Goal: Task Accomplishment & Management: Complete application form

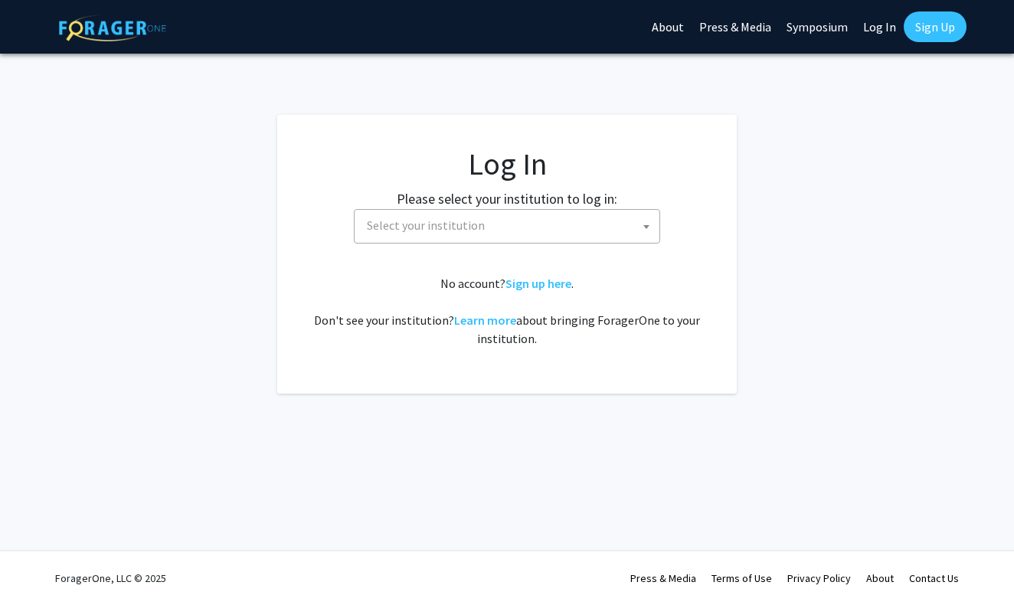
click at [876, 28] on link "Log In" at bounding box center [879, 27] width 48 height 54
click at [551, 226] on span "Select your institution" at bounding box center [510, 225] width 299 height 31
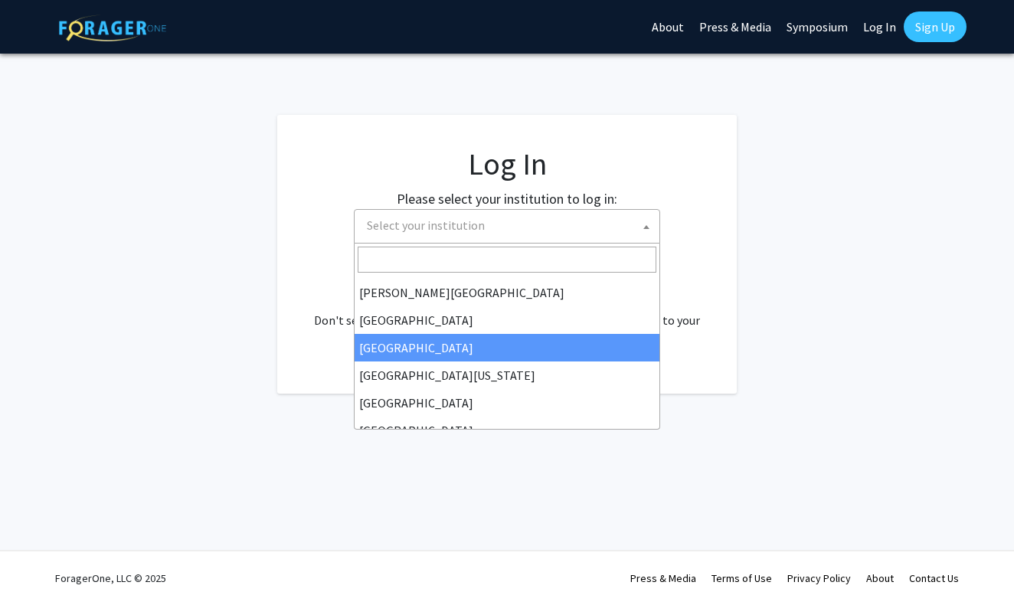
scroll to position [71, 0]
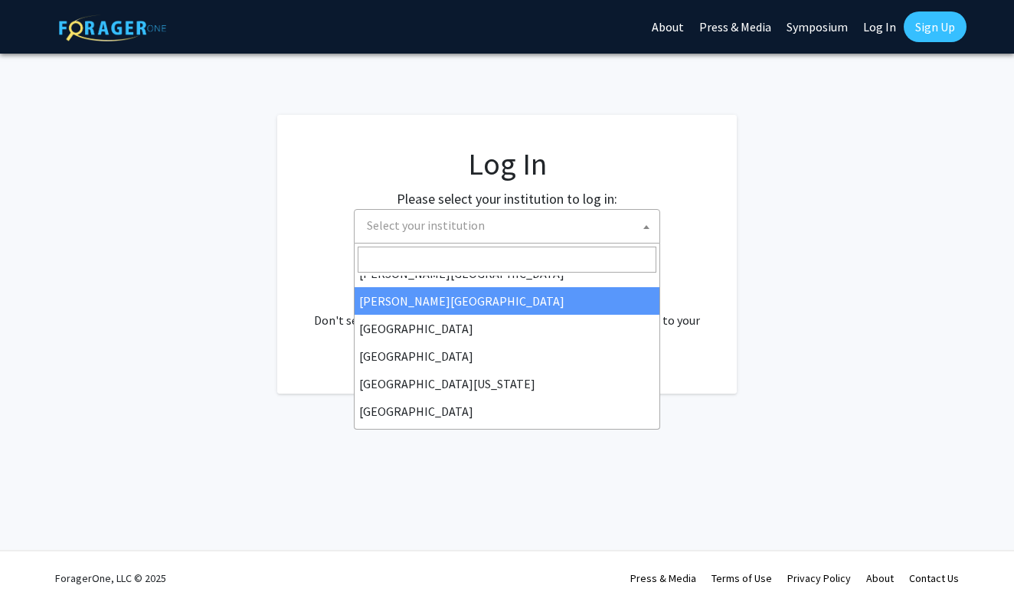
select select "6"
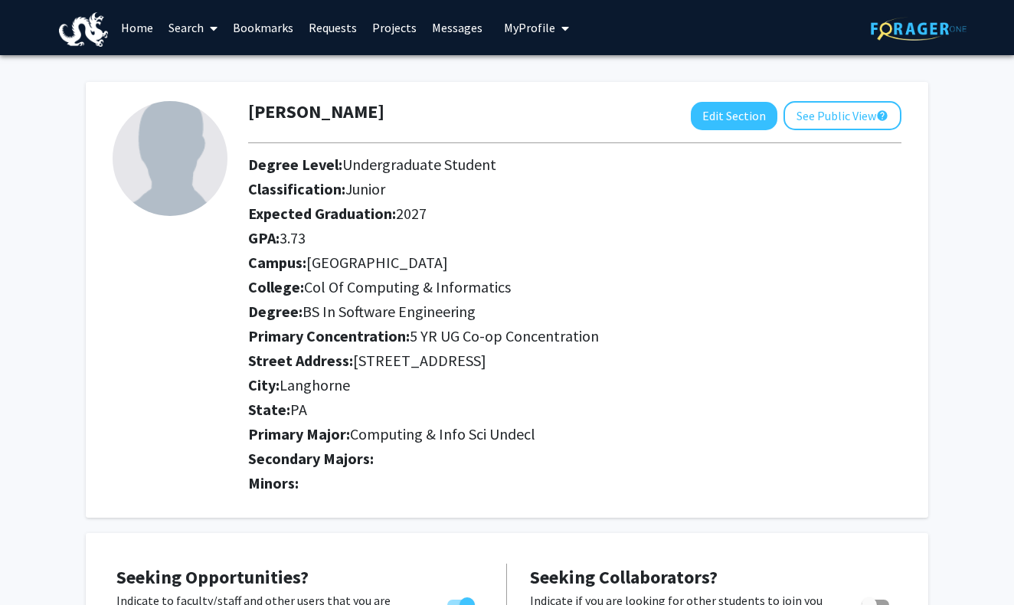
click at [211, 29] on icon at bounding box center [214, 28] width 8 height 12
click at [207, 94] on span "Students" at bounding box center [207, 101] width 93 height 31
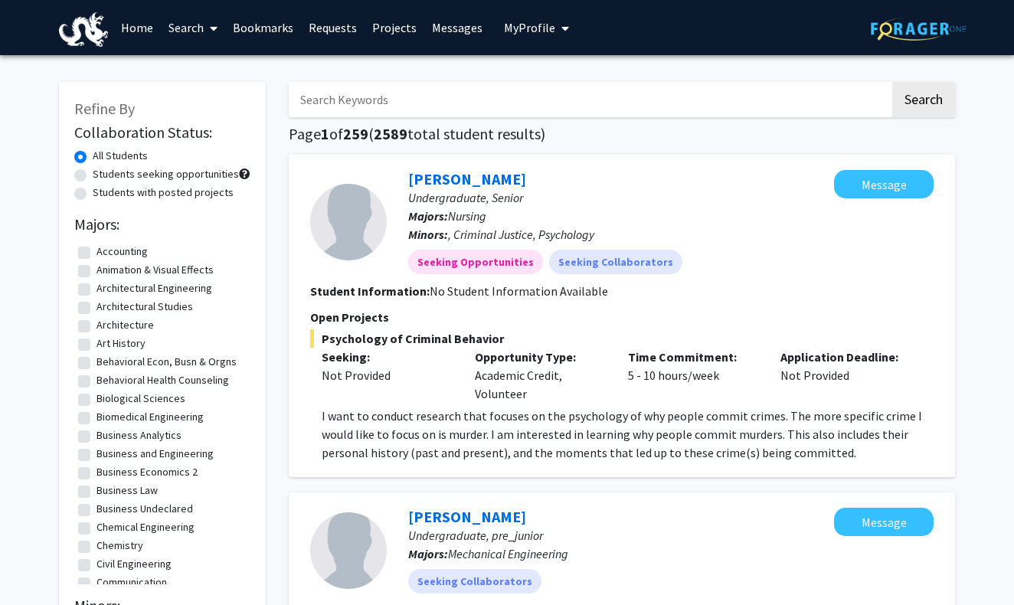
click at [191, 31] on link "Search" at bounding box center [193, 28] width 64 height 54
click at [192, 70] on span "Faculty/Staff" at bounding box center [217, 70] width 113 height 31
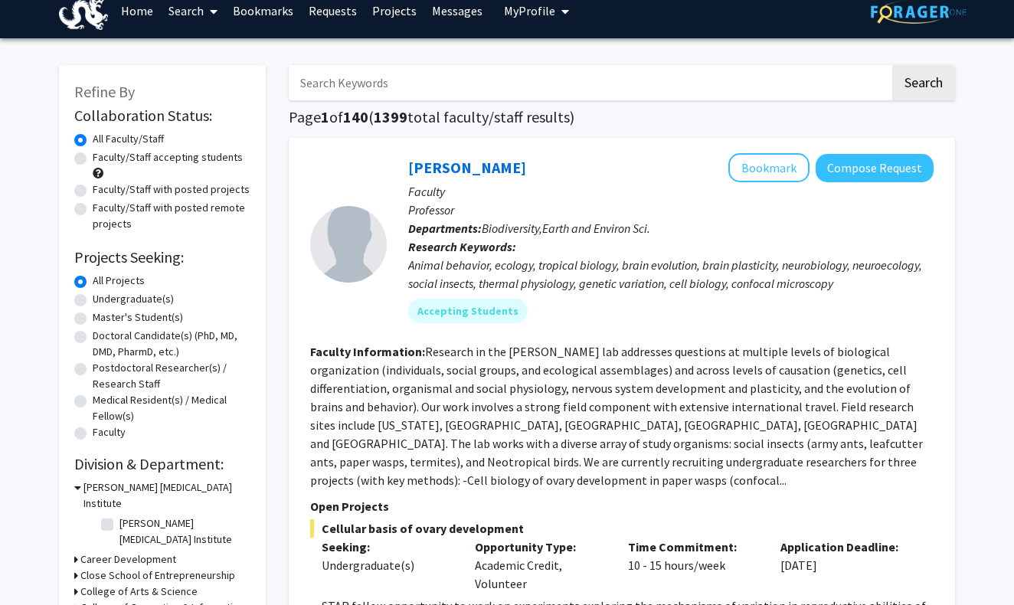
scroll to position [18, 0]
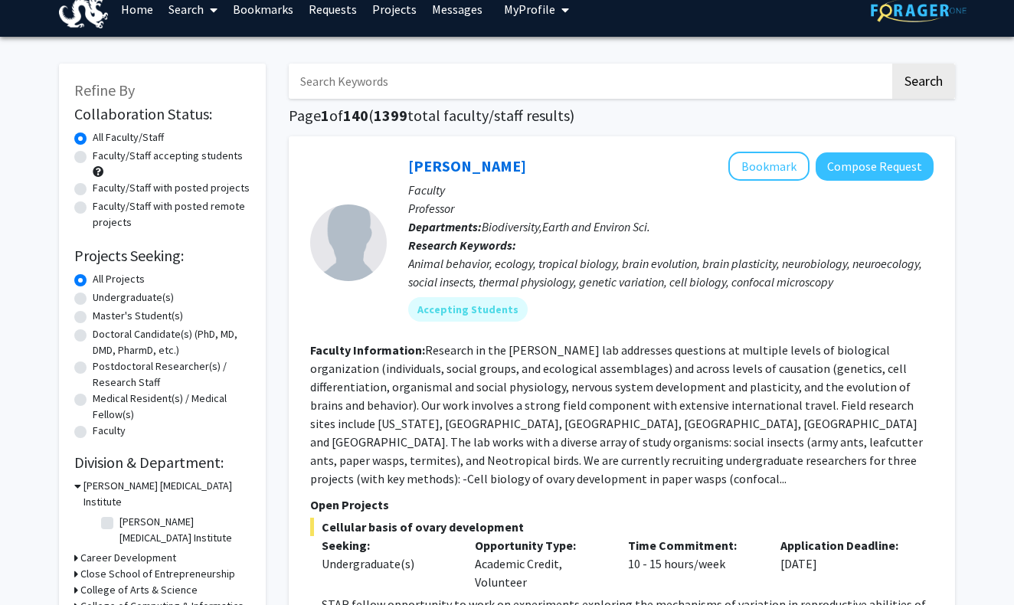
click at [146, 299] on label "Undergraduate(s)" at bounding box center [133, 297] width 81 height 16
click at [103, 299] on input "Undergraduate(s)" at bounding box center [98, 294] width 10 height 10
radio input "true"
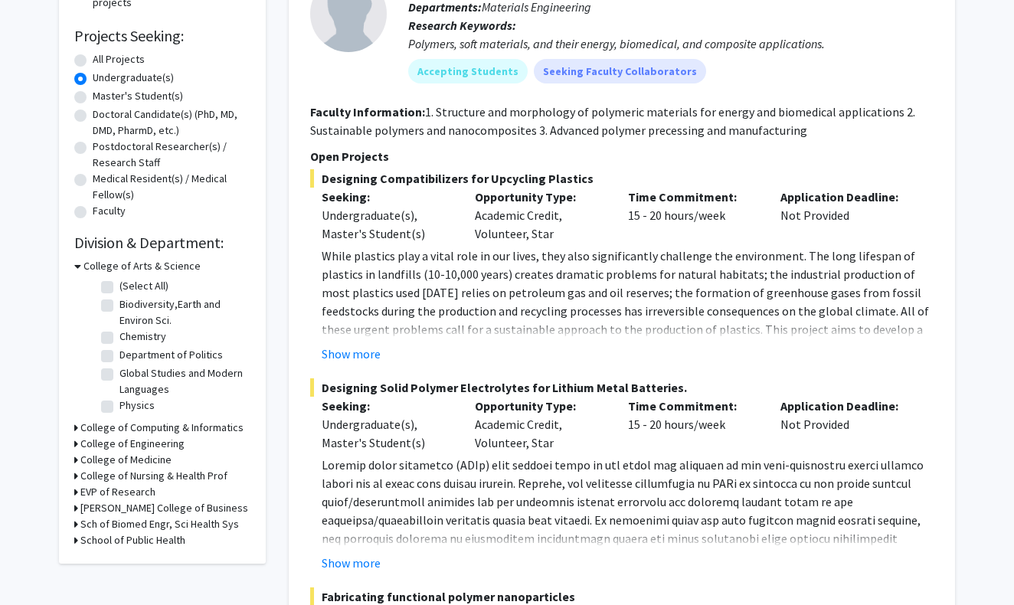
scroll to position [261, 0]
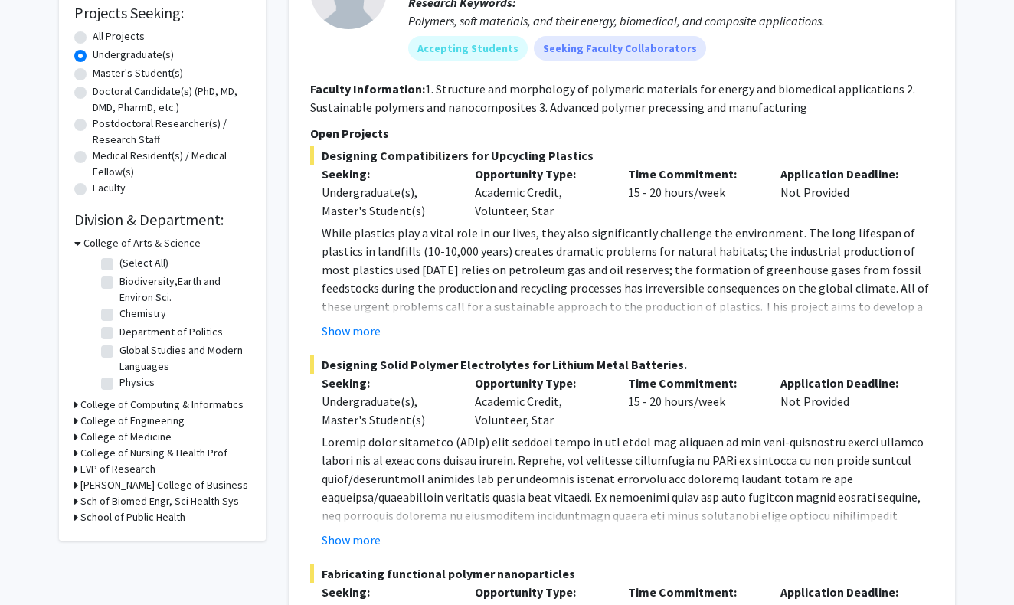
click at [137, 422] on h3 "College of Engineering" at bounding box center [132, 421] width 104 height 16
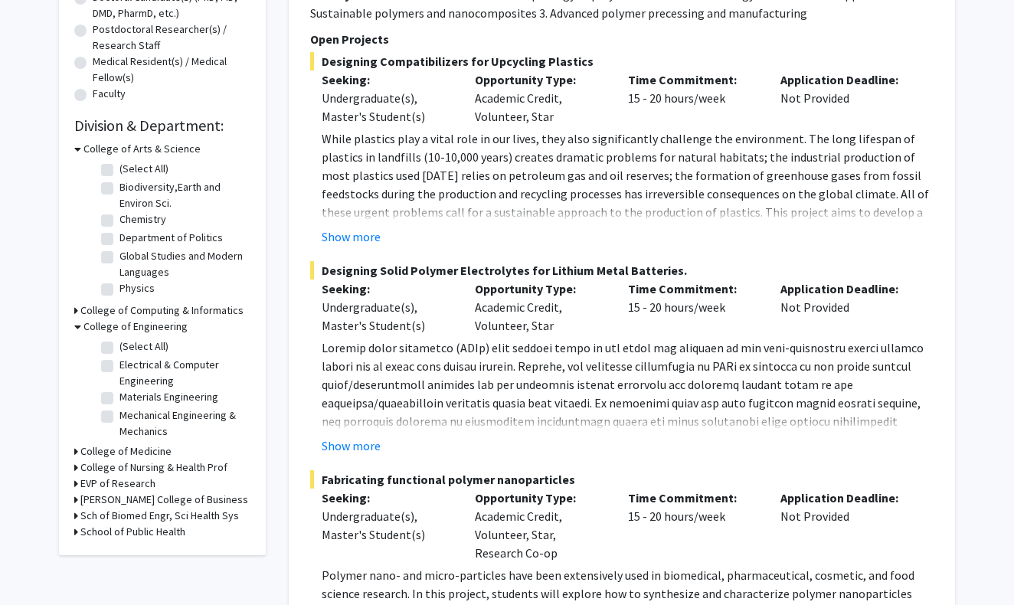
scroll to position [354, 0]
click at [129, 349] on label "(Select All)" at bounding box center [143, 348] width 49 height 16
click at [129, 349] on input "(Select All)" at bounding box center [124, 345] width 10 height 10
checkbox input "true"
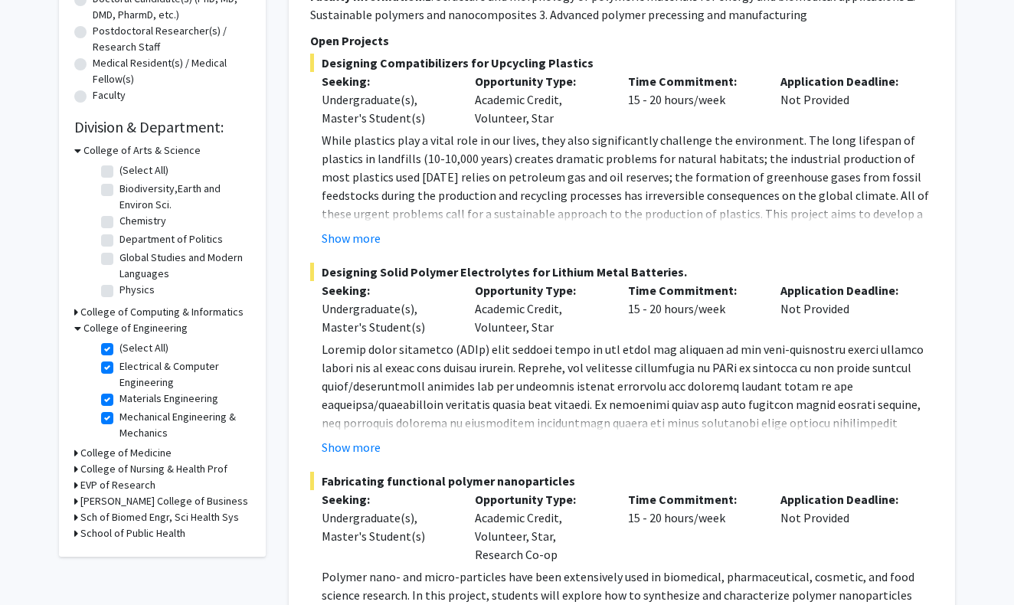
checkbox input "true"
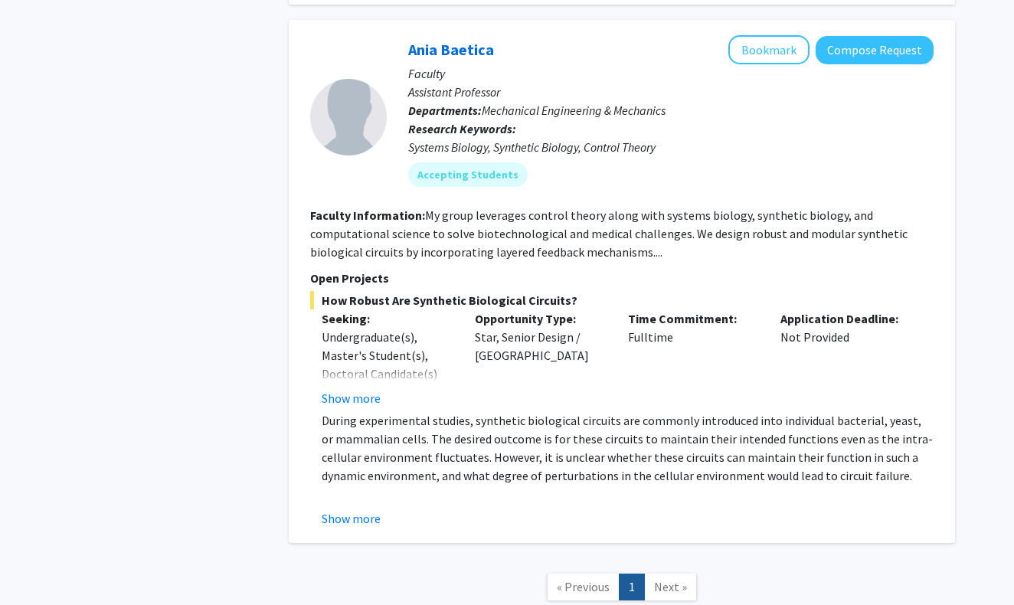
scroll to position [2466, 0]
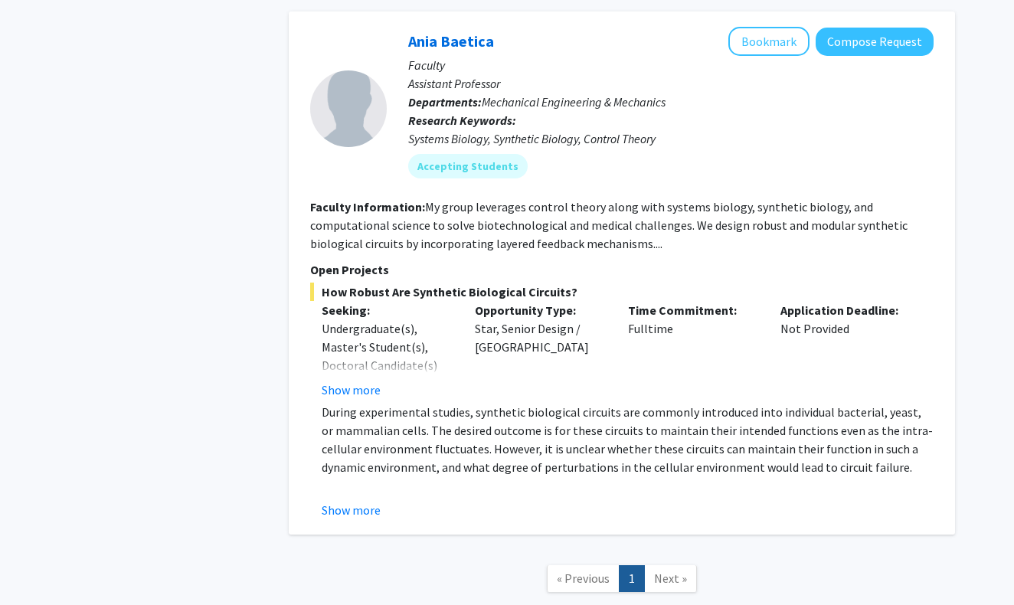
click at [672, 571] on span "Next »" at bounding box center [670, 578] width 33 height 15
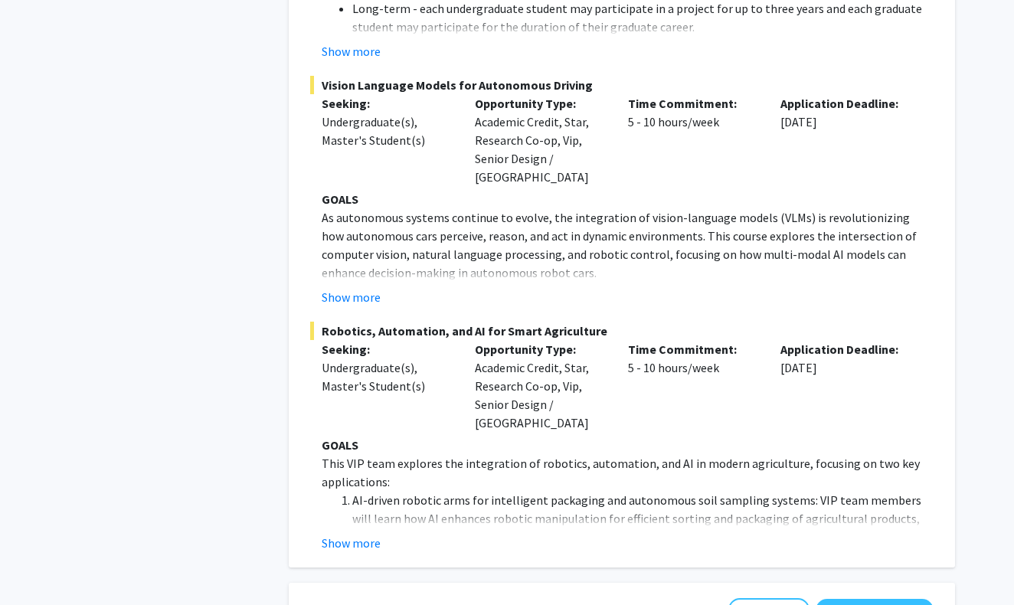
scroll to position [1886, 0]
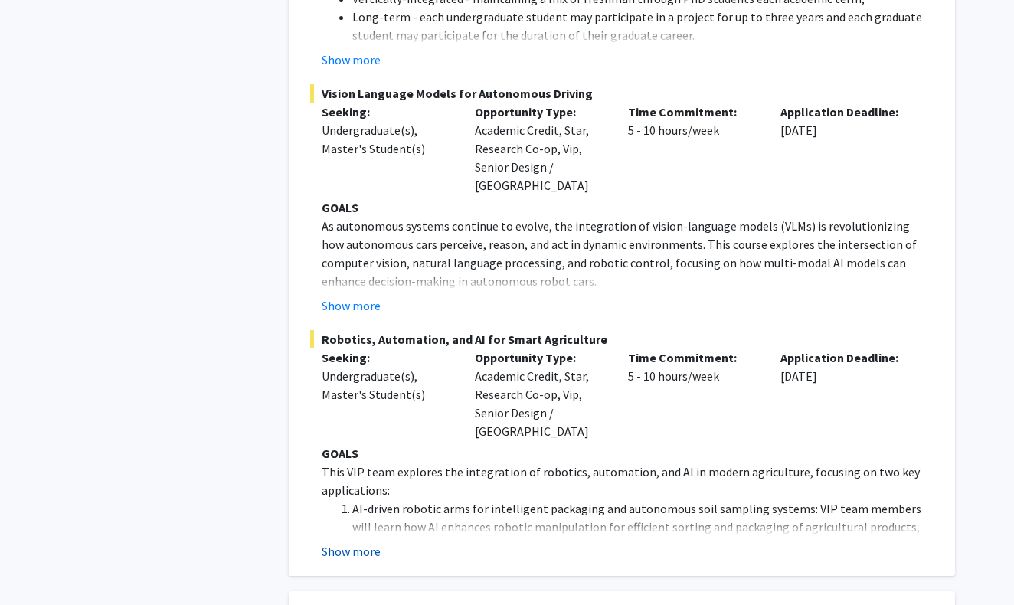
click at [360, 542] on button "Show more" at bounding box center [351, 551] width 59 height 18
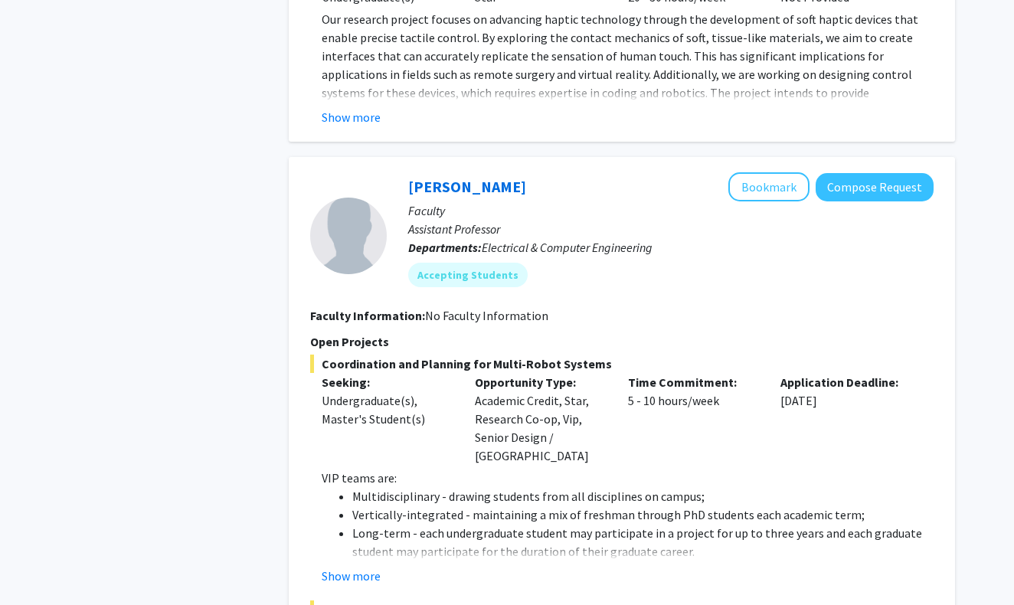
scroll to position [1381, 0]
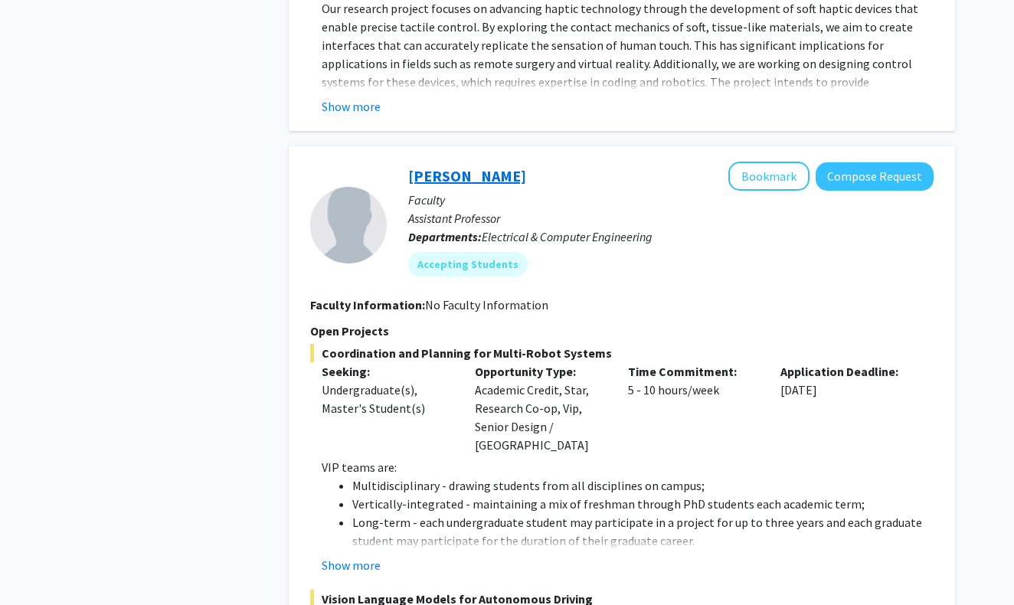
click at [430, 176] on link "[PERSON_NAME]" at bounding box center [467, 175] width 118 height 19
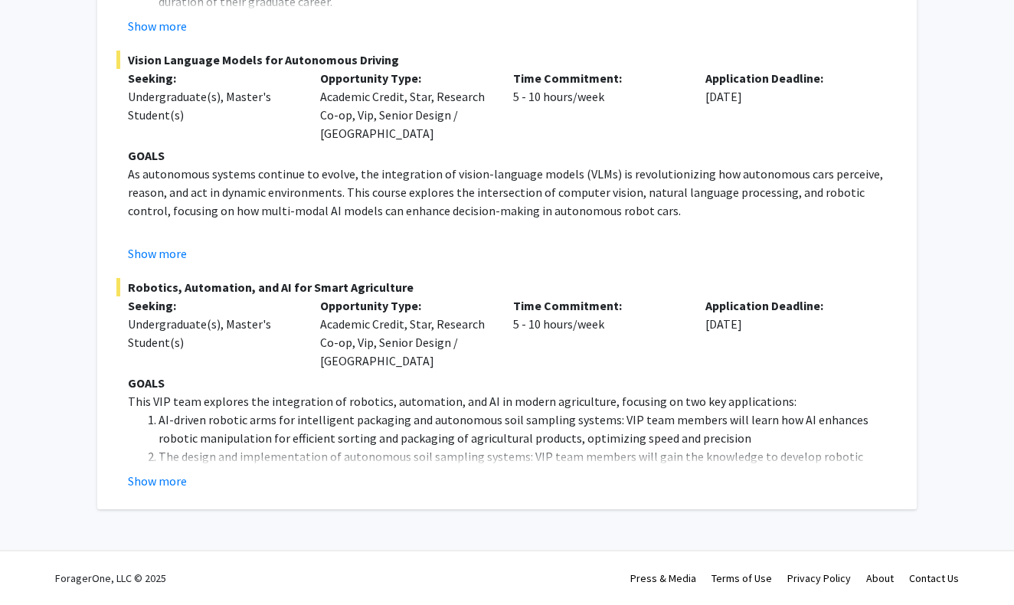
scroll to position [522, 0]
click at [170, 478] on button "Show more" at bounding box center [157, 481] width 59 height 18
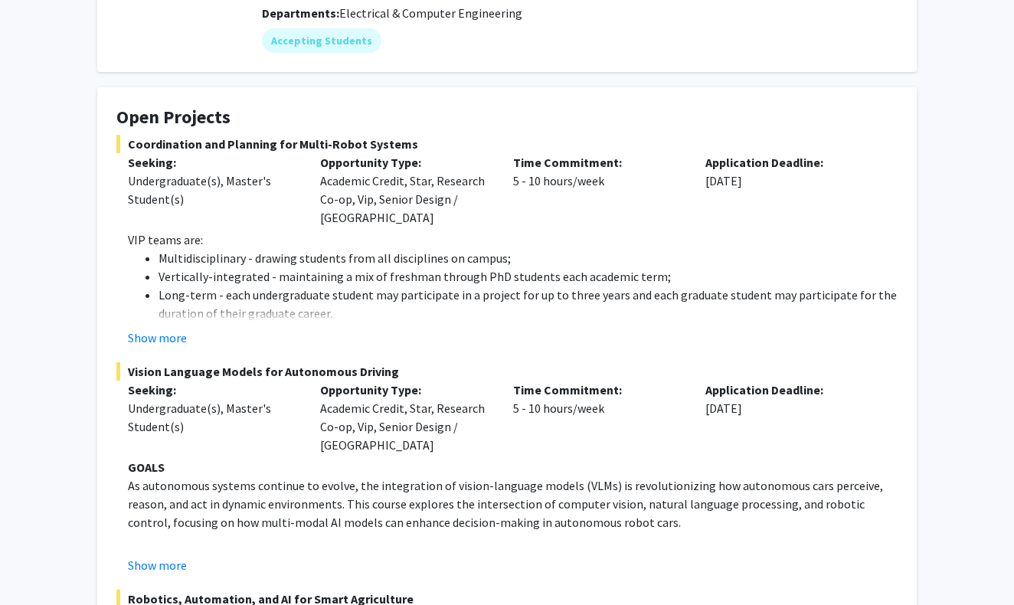
scroll to position [230, 0]
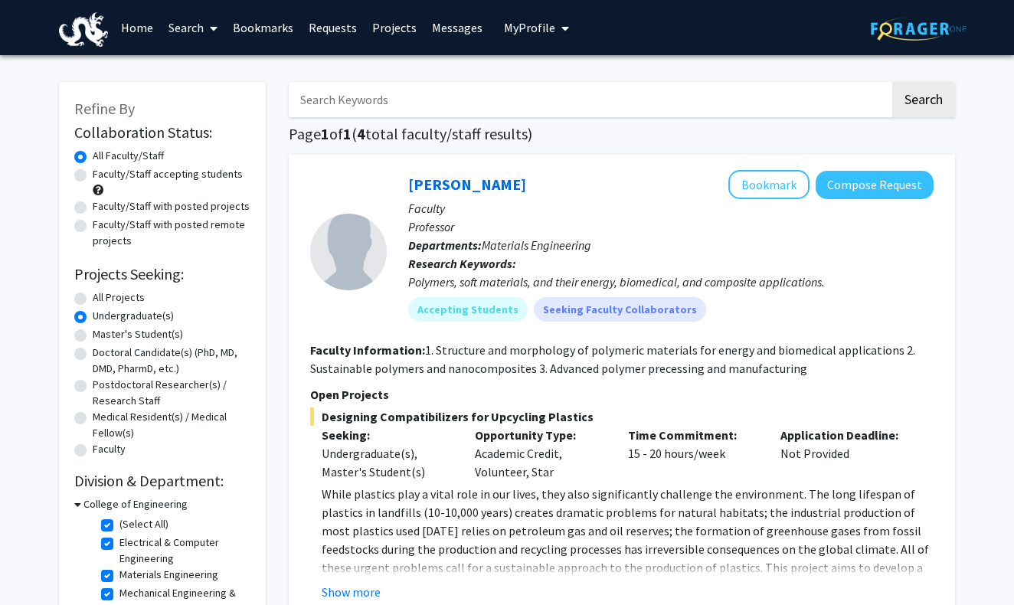
click at [364, 100] on input "Search Keywords" at bounding box center [589, 99] width 601 height 35
click at [149, 181] on label "Faculty/Staff accepting students" at bounding box center [168, 174] width 150 height 16
click at [103, 176] on input "Faculty/Staff accepting students" at bounding box center [98, 171] width 10 height 10
radio input "true"
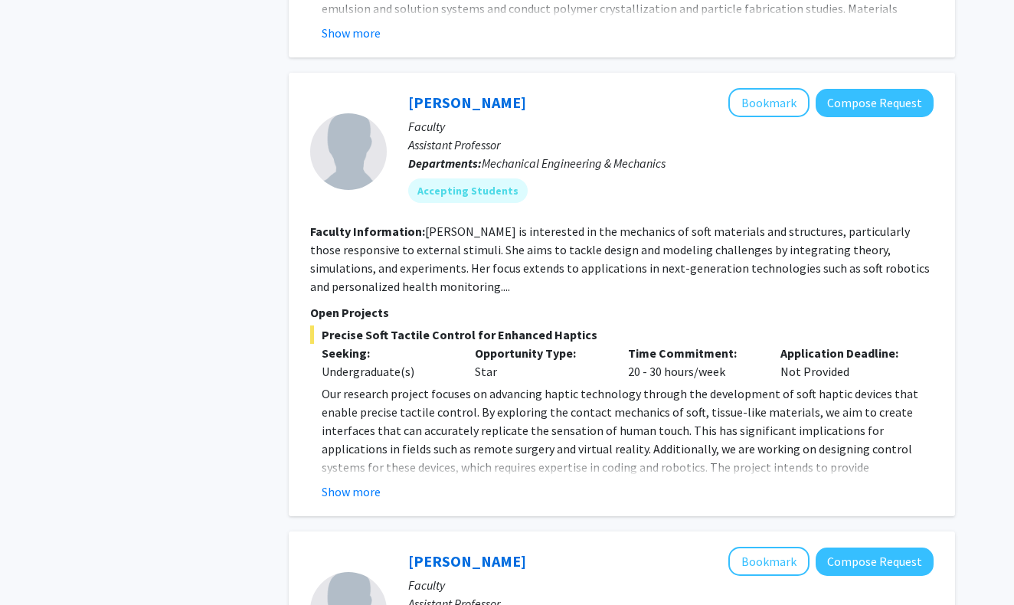
scroll to position [992, 0]
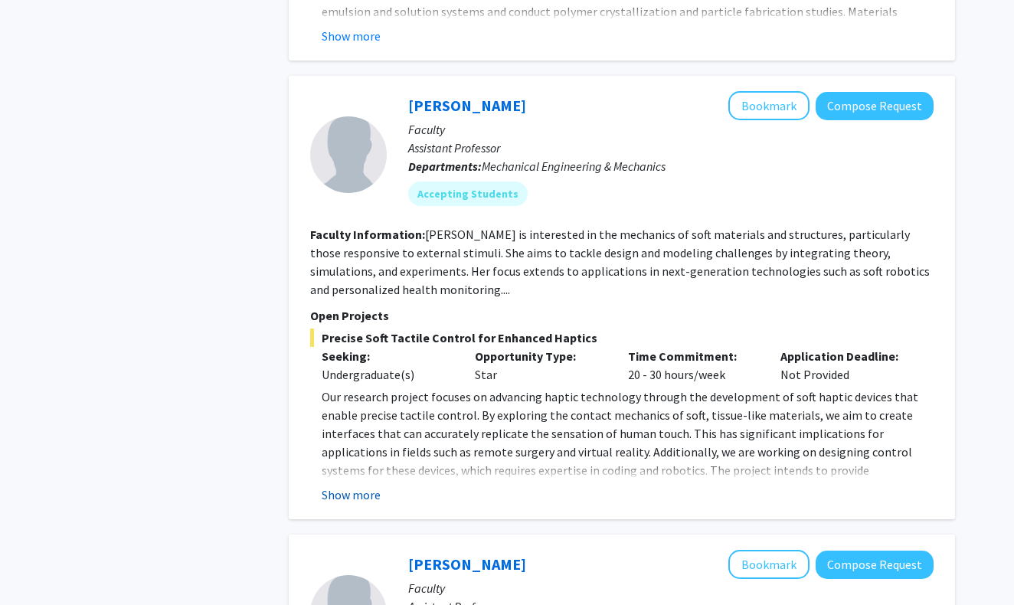
click at [365, 495] on button "Show more" at bounding box center [351, 495] width 59 height 18
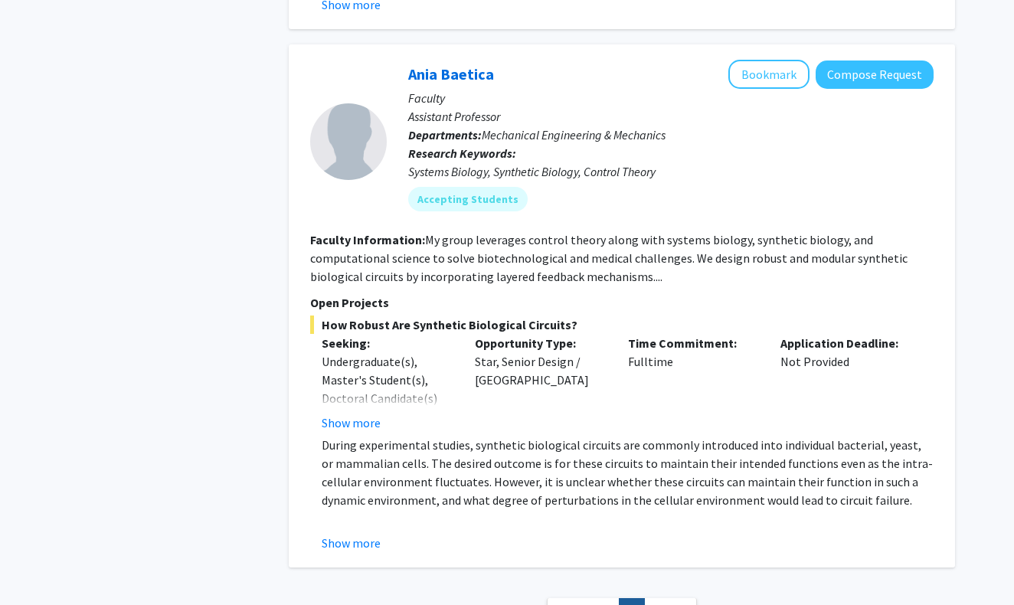
scroll to position [2501, 0]
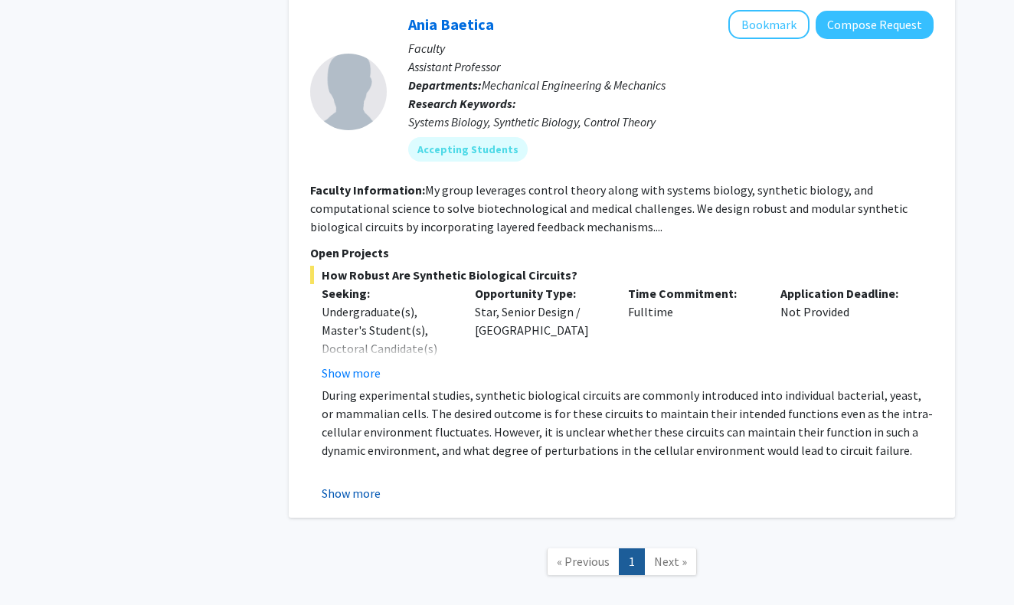
click at [353, 484] on button "Show more" at bounding box center [351, 493] width 59 height 18
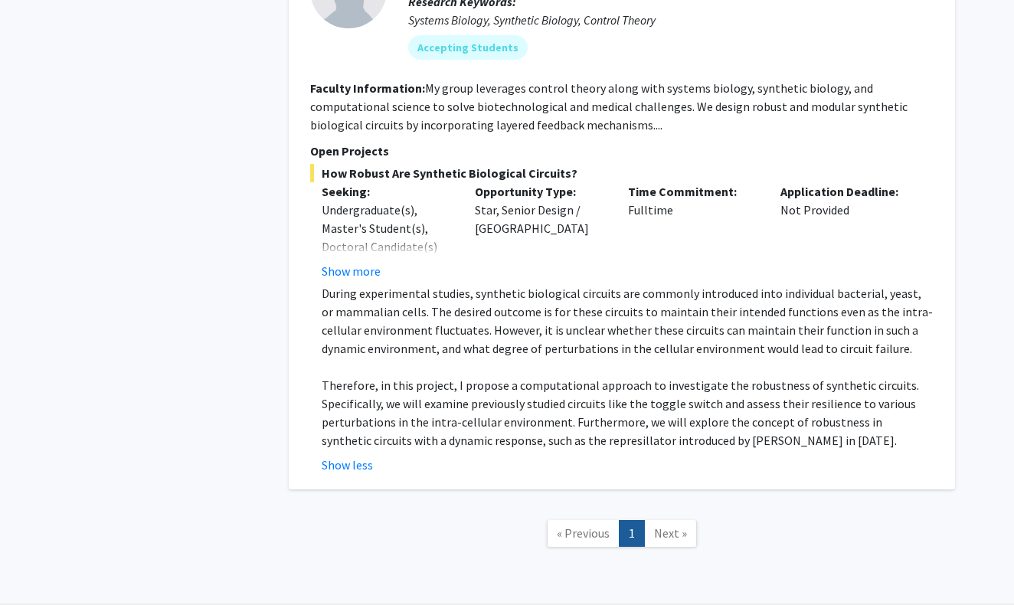
click at [670, 525] on span "Next »" at bounding box center [670, 532] width 33 height 15
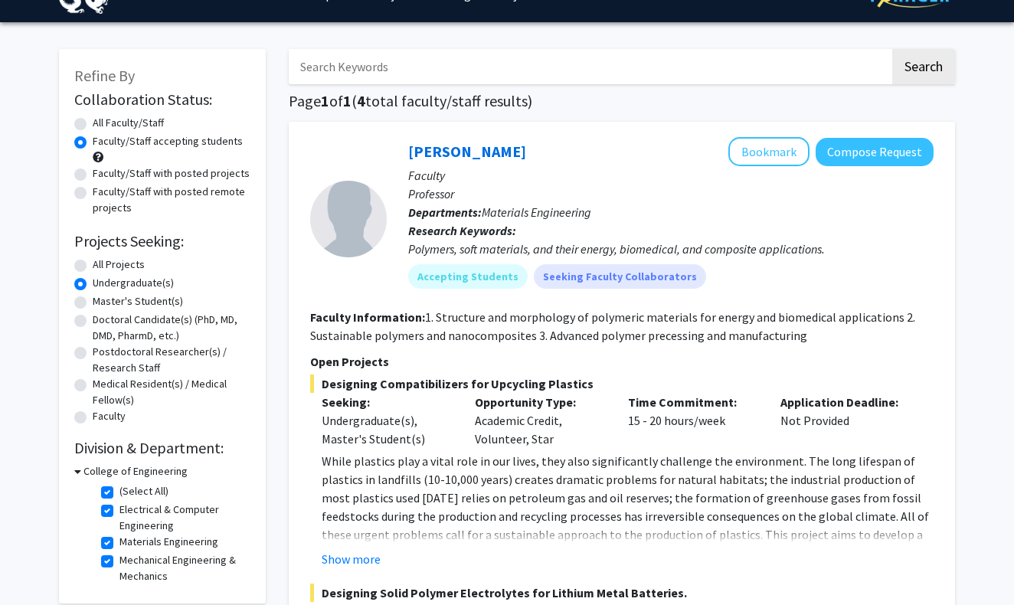
scroll to position [11, 0]
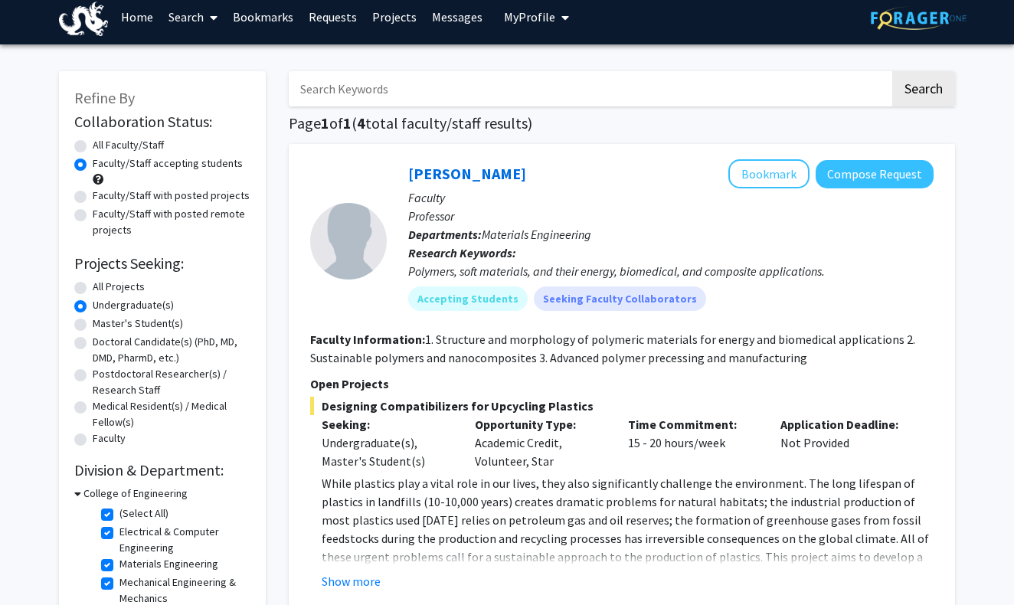
click at [119, 208] on label "Faculty/Staff with posted remote projects" at bounding box center [172, 222] width 158 height 32
click at [103, 208] on input "Faculty/Staff with posted remote projects" at bounding box center [98, 211] width 10 height 10
radio input "true"
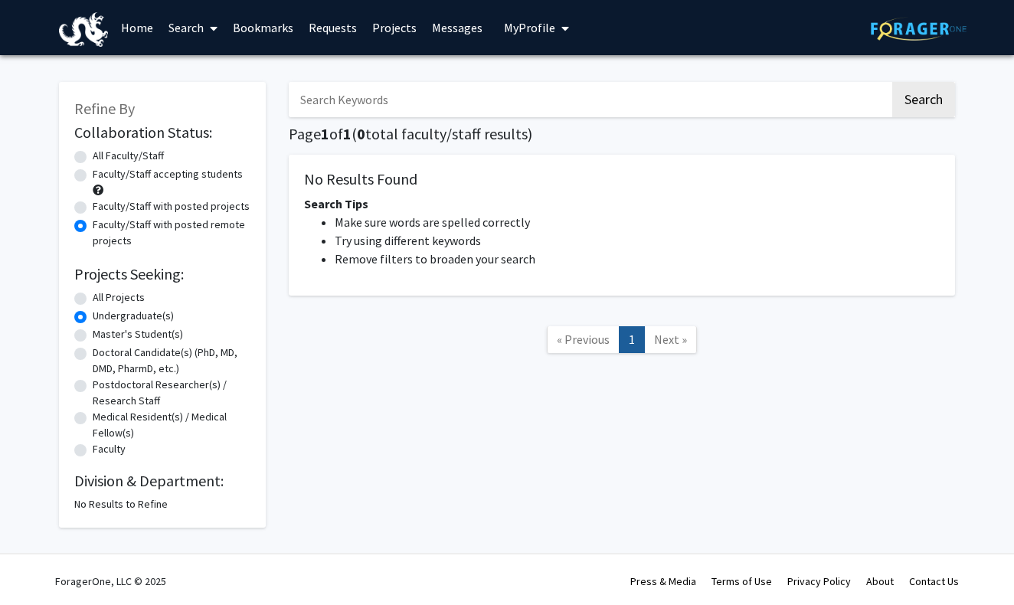
click at [156, 156] on label "All Faculty/Staff" at bounding box center [128, 156] width 71 height 16
click at [103, 156] on input "All Faculty/Staff" at bounding box center [98, 153] width 10 height 10
radio input "true"
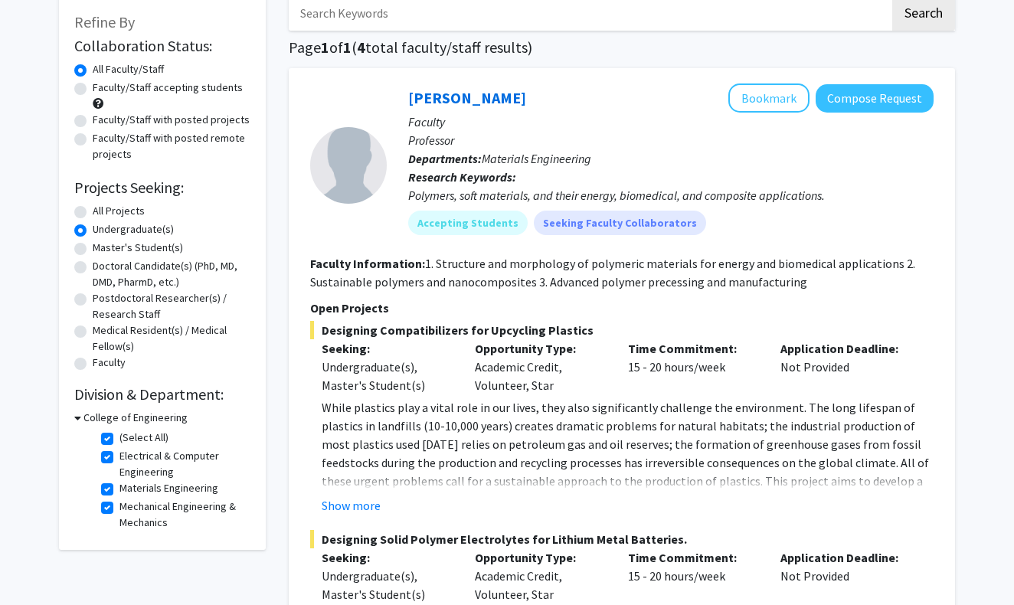
scroll to position [88, 0]
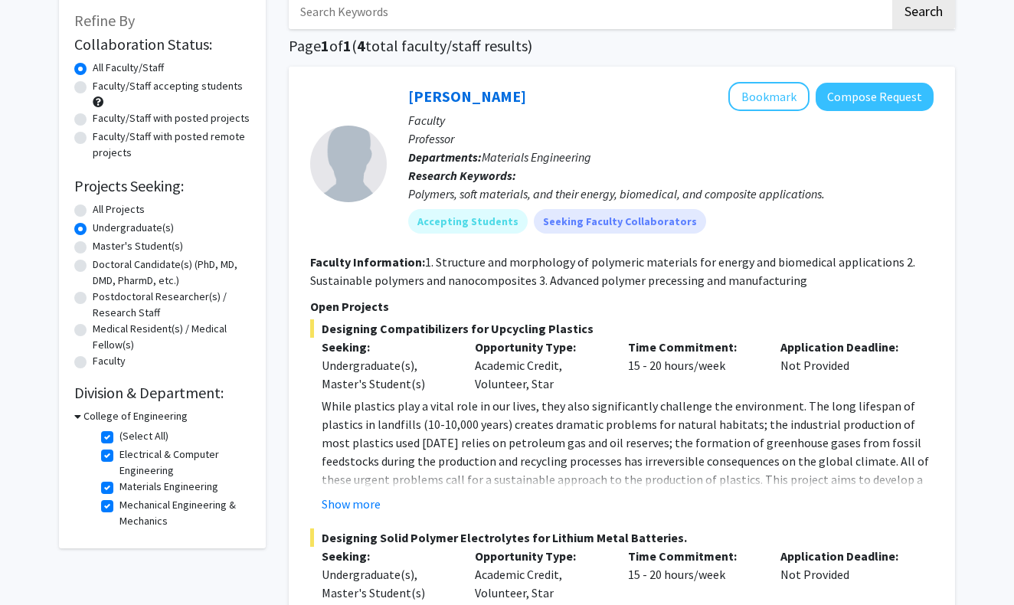
click at [350, 496] on fg-read-more "While plastics play a vital role in our lives, they also significantly challeng…" at bounding box center [621, 455] width 623 height 116
click at [350, 499] on button "Show more" at bounding box center [351, 504] width 59 height 18
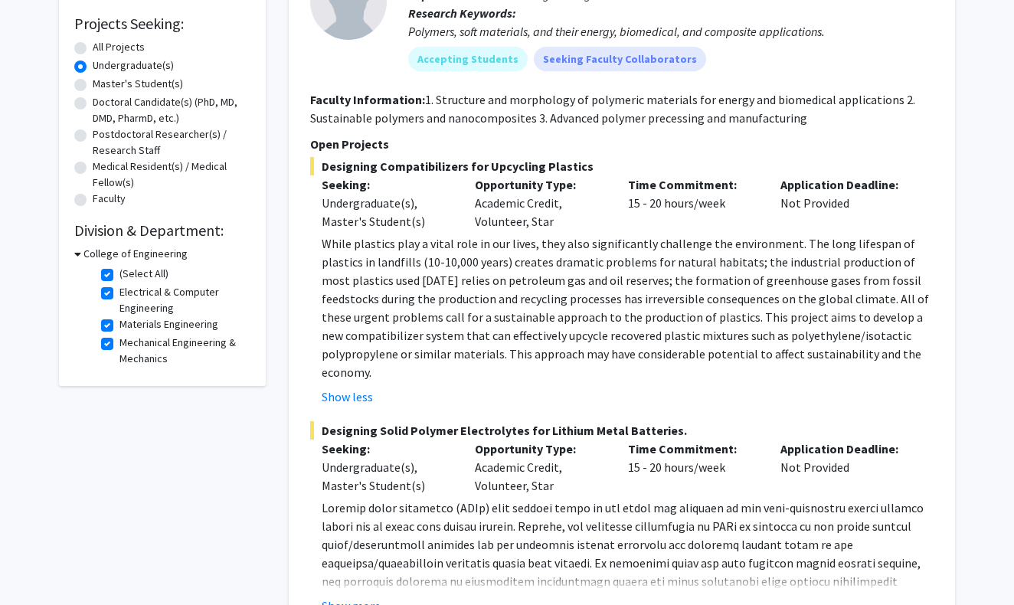
scroll to position [258, 0]
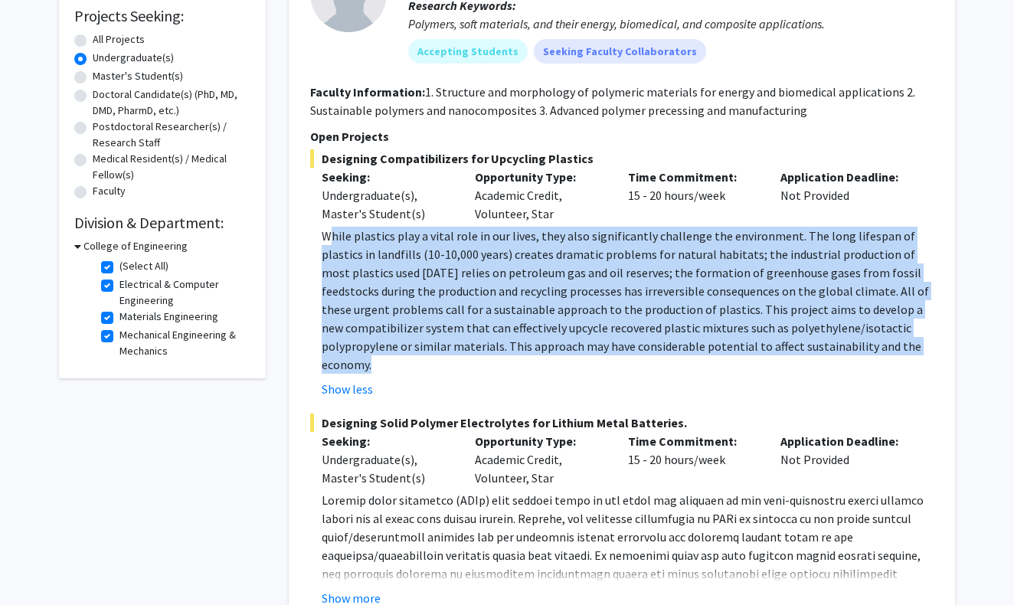
drag, startPoint x: 827, startPoint y: 355, endPoint x: 325, endPoint y: 235, distance: 515.6
click at [325, 235] on p "While plastics play a vital role in our lives, they also significantly challeng…" at bounding box center [628, 300] width 612 height 147
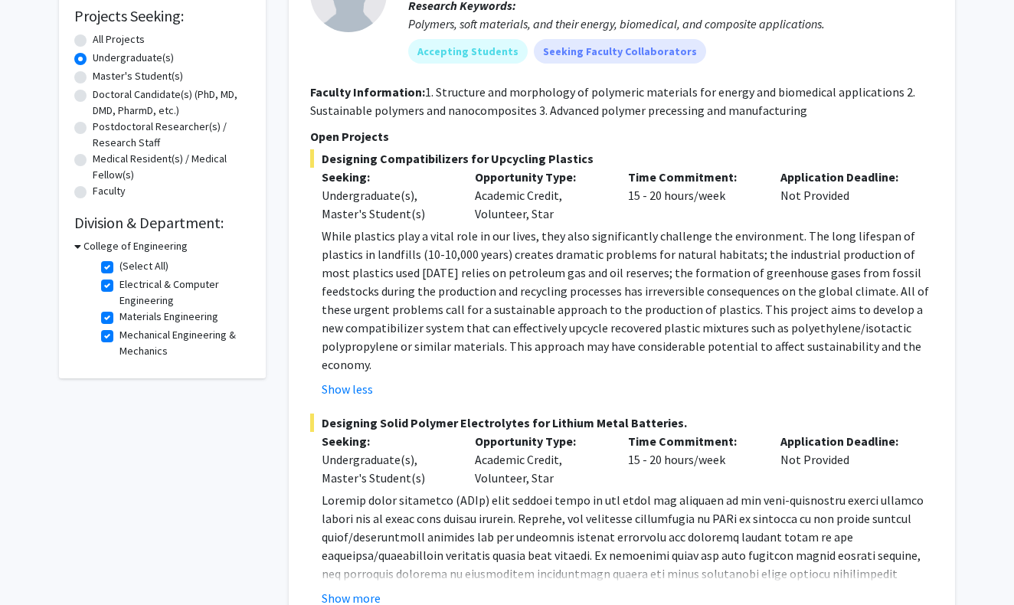
click at [368, 265] on p "While plastics play a vital role in our lives, they also significantly challeng…" at bounding box center [628, 300] width 612 height 147
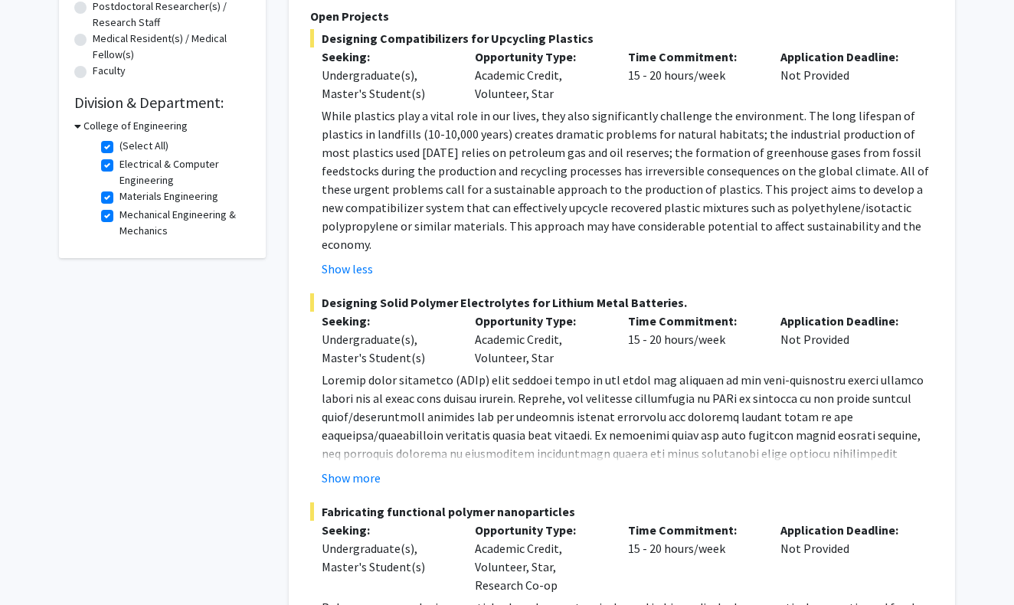
scroll to position [394, 0]
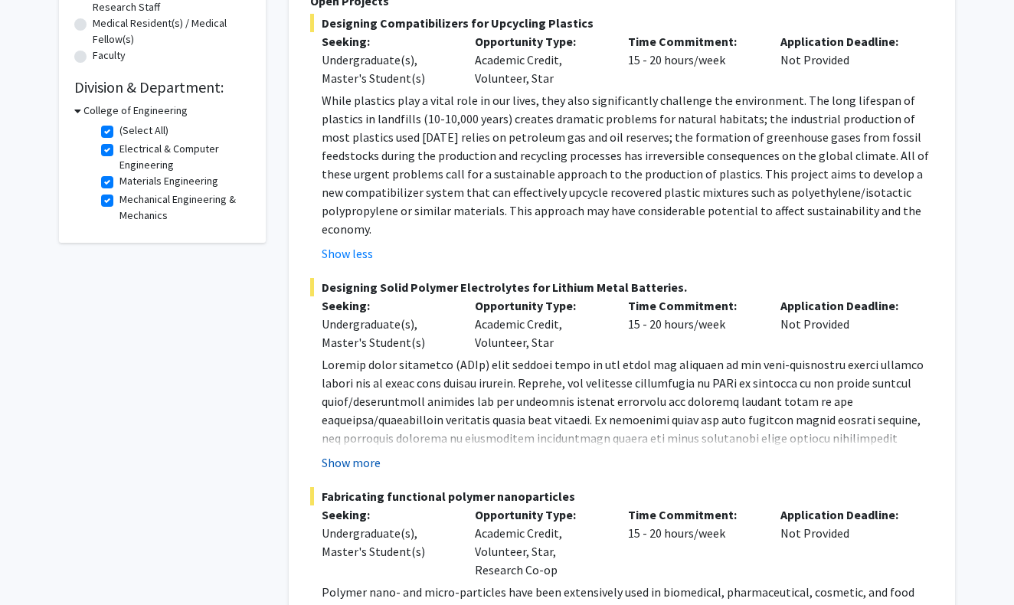
click at [365, 453] on button "Show more" at bounding box center [351, 462] width 59 height 18
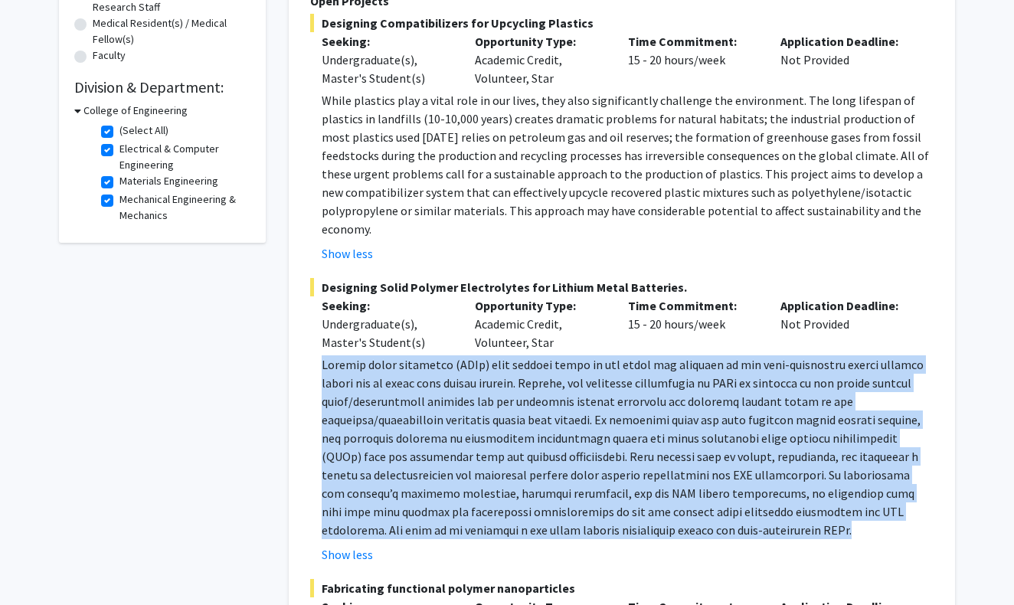
drag, startPoint x: 321, startPoint y: 348, endPoint x: 558, endPoint y: 516, distance: 290.7
click at [561, 516] on fg-read-more "Show less" at bounding box center [621, 459] width 623 height 208
click at [508, 485] on p at bounding box center [628, 447] width 612 height 184
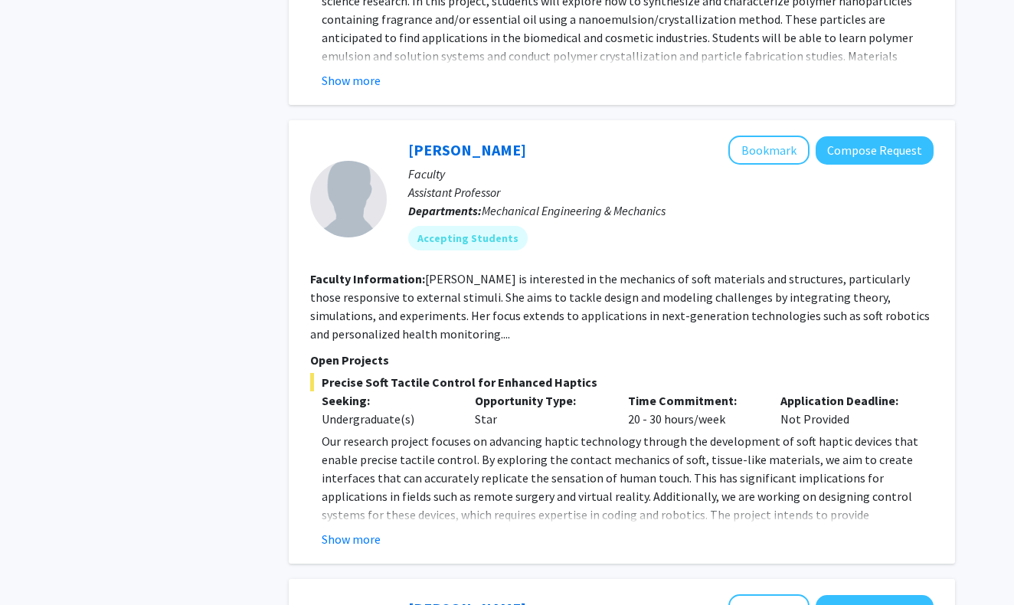
scroll to position [1105, 0]
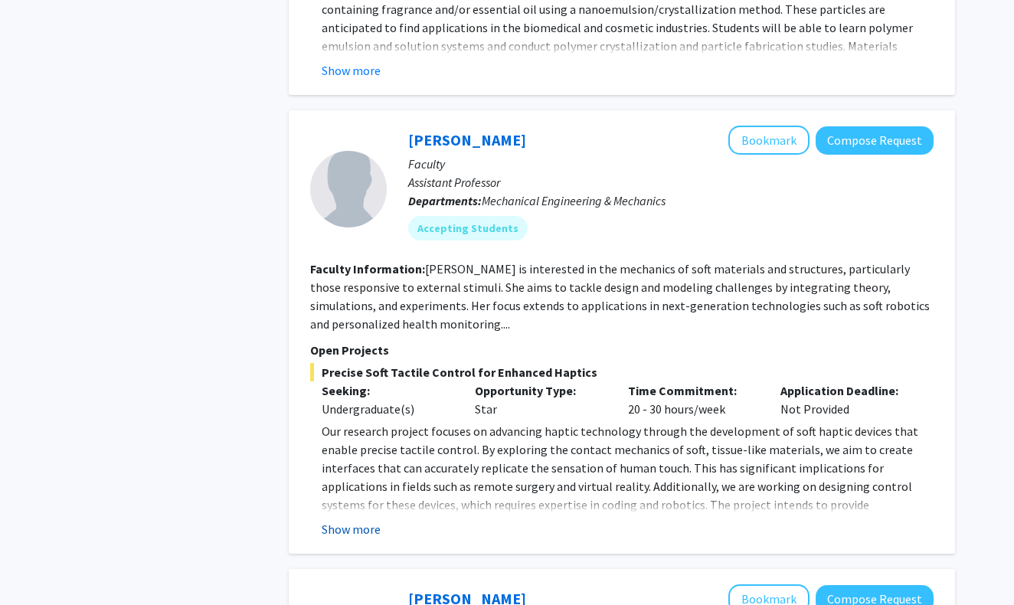
click at [361, 520] on button "Show more" at bounding box center [351, 529] width 59 height 18
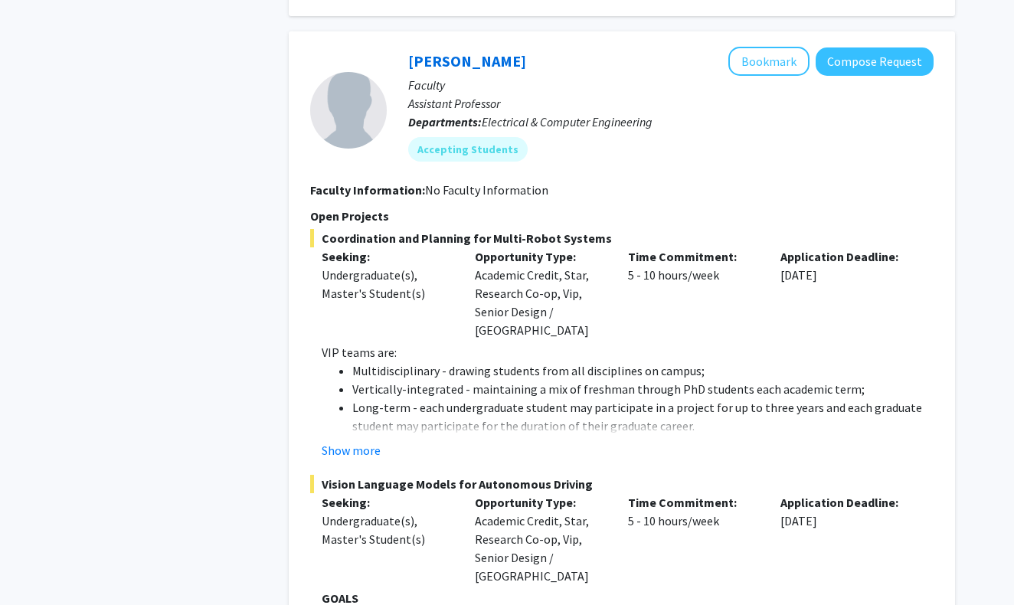
scroll to position [1660, 0]
click at [363, 442] on button "Show more" at bounding box center [351, 451] width 59 height 18
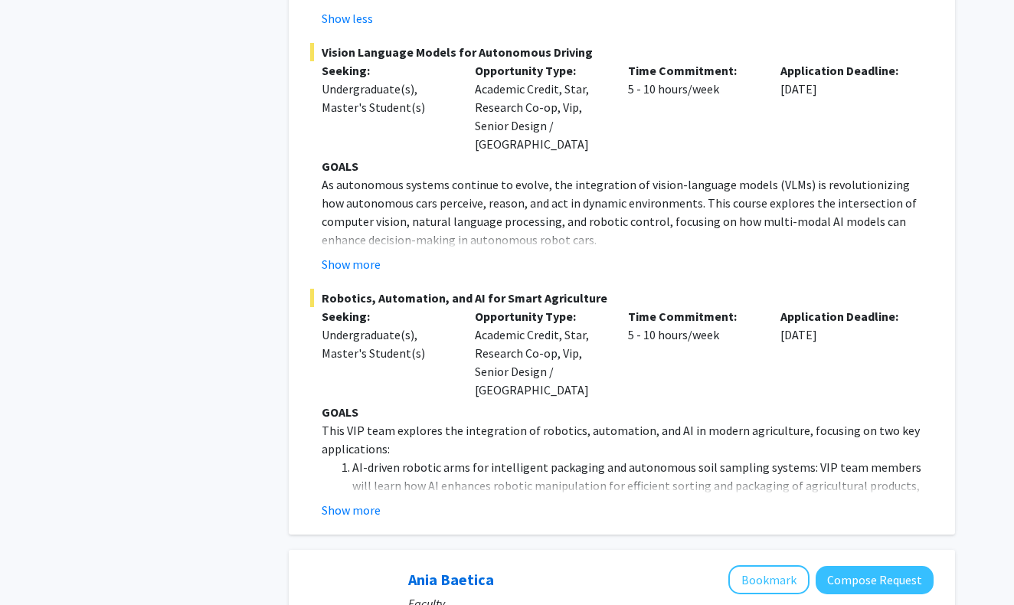
scroll to position [3751, 0]
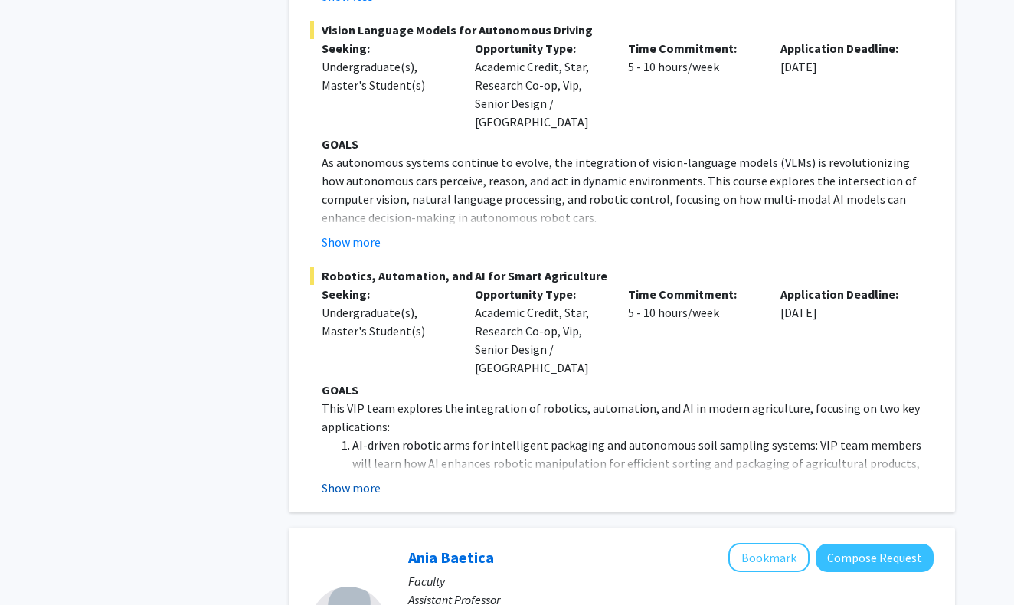
click at [371, 479] on button "Show more" at bounding box center [351, 488] width 59 height 18
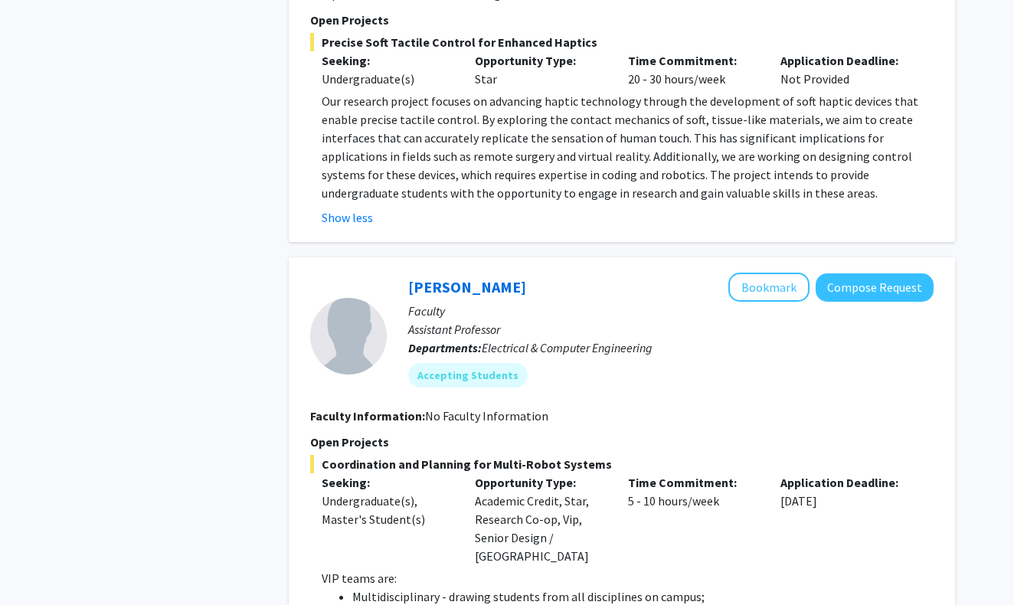
scroll to position [1435, 0]
click at [865, 274] on button "Compose Request" at bounding box center [875, 287] width 118 height 28
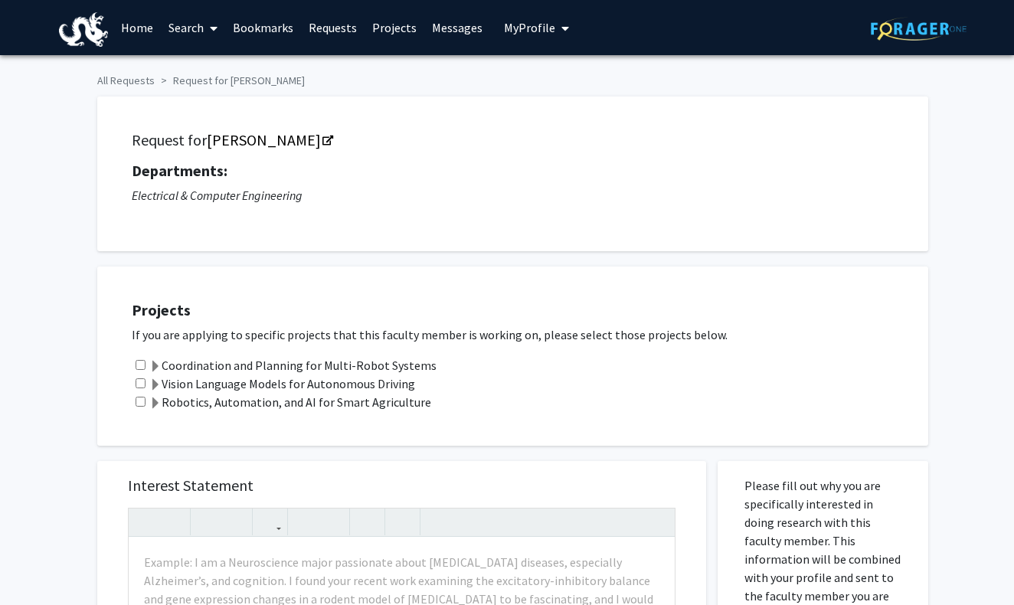
click at [253, 384] on label "Vision Language Models for Autonomous Driving" at bounding box center [282, 383] width 266 height 18
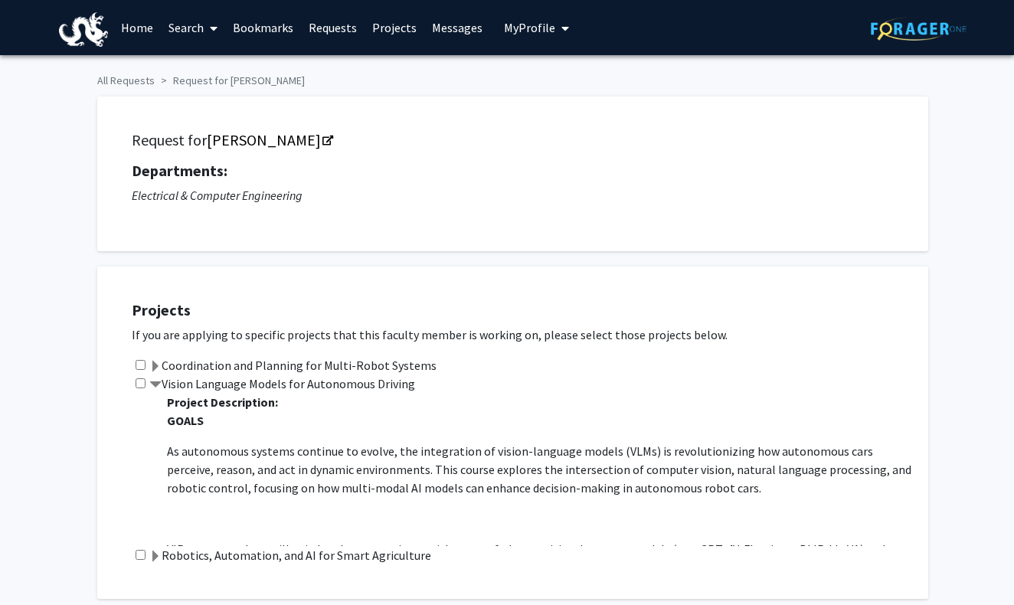
click at [256, 384] on label "Vision Language Models for Autonomous Driving" at bounding box center [282, 383] width 266 height 18
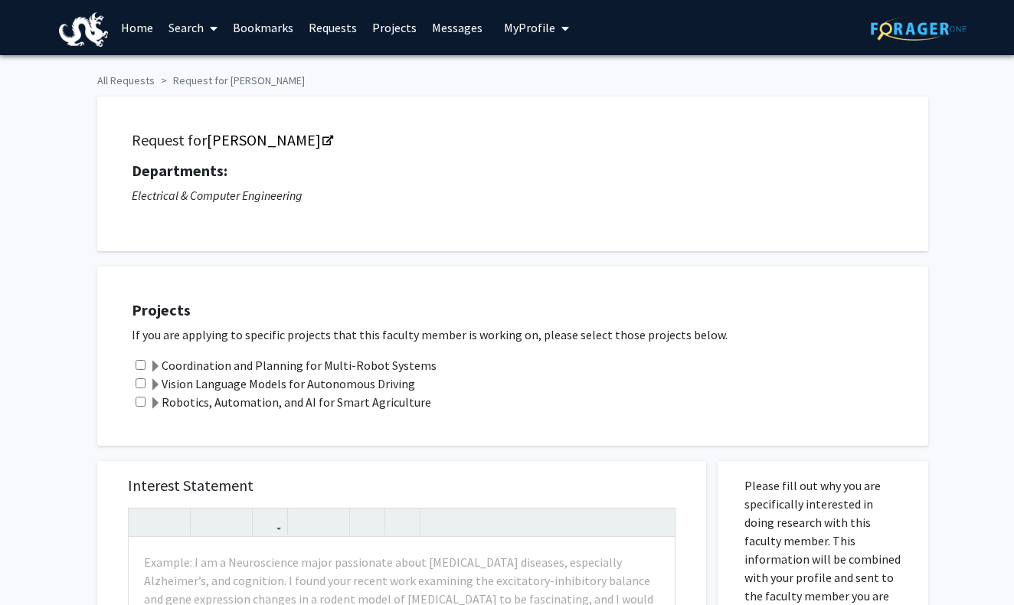
click at [231, 405] on label "Robotics, Automation, and AI for Smart Agriculture" at bounding box center [290, 402] width 282 height 18
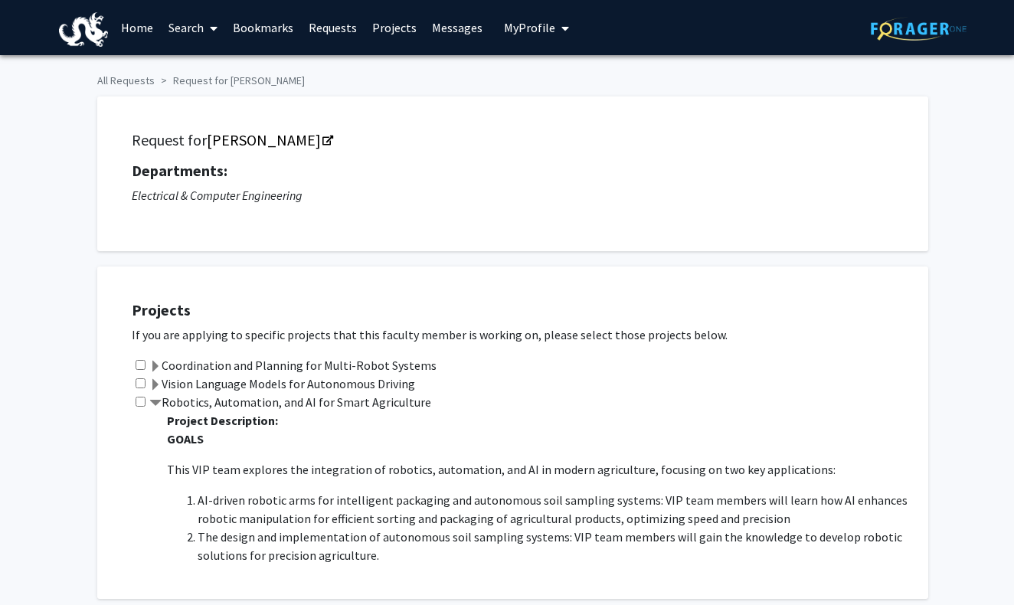
click at [139, 407] on input "checkbox" at bounding box center [141, 402] width 10 height 10
checkbox input "true"
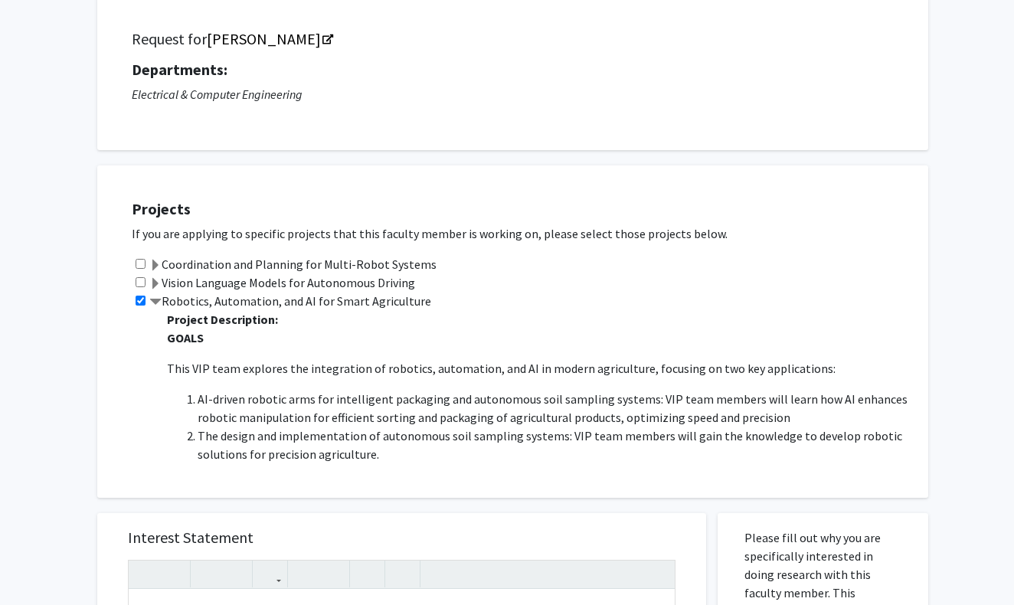
scroll to position [116, 0]
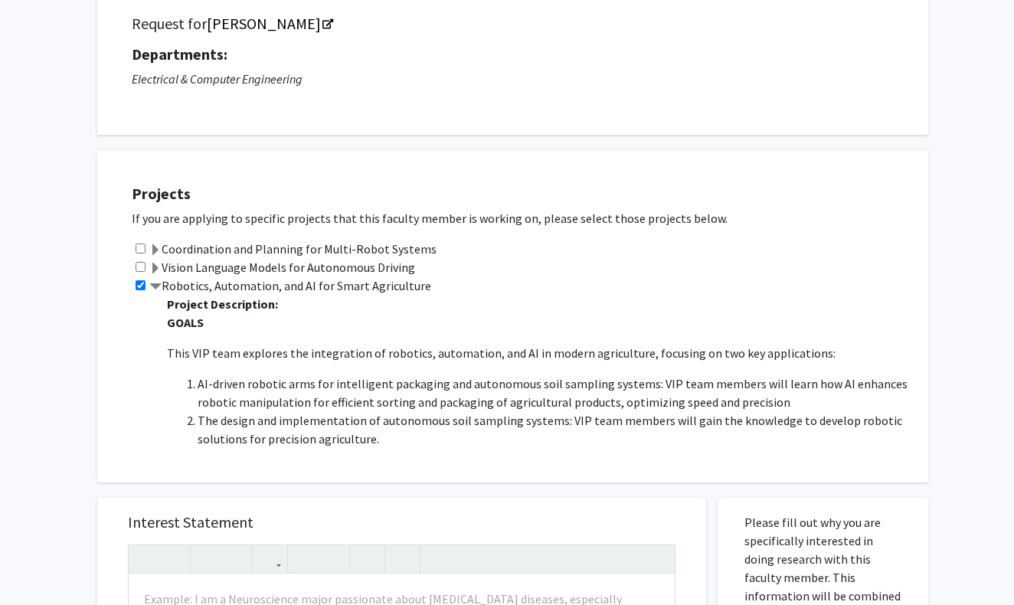
click at [211, 267] on label "Vision Language Models for Autonomous Driving" at bounding box center [282, 267] width 266 height 18
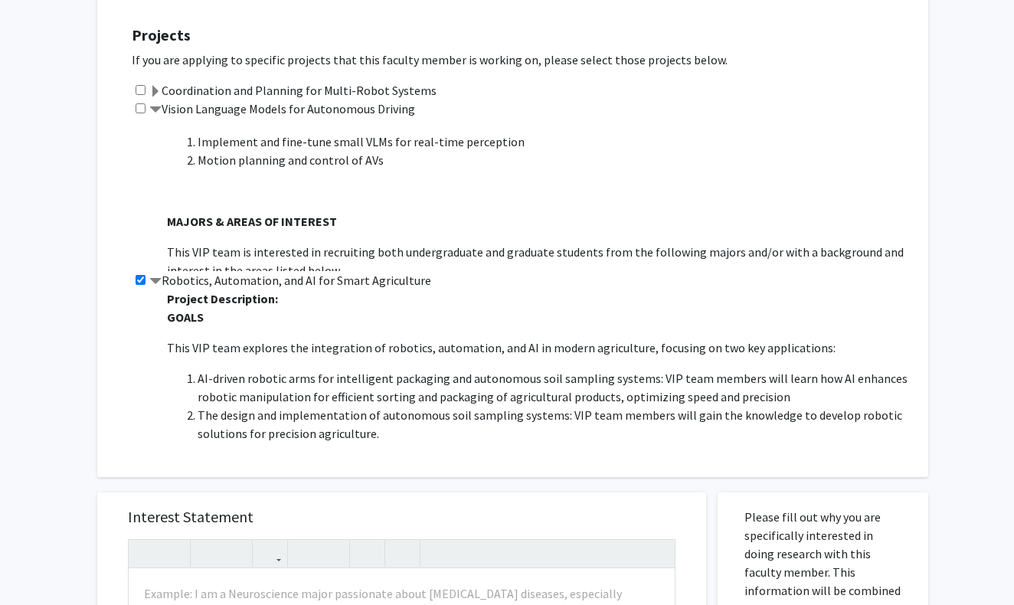
scroll to position [275, 0]
click at [126, 194] on div "Projects If you are applying to specific projects that this faculty member is w…" at bounding box center [522, 234] width 812 height 447
click at [175, 257] on p "This VIP team is interested in recruiting both undergraduate and graduate stude…" at bounding box center [540, 261] width 746 height 37
click at [159, 280] on span at bounding box center [155, 282] width 12 height 12
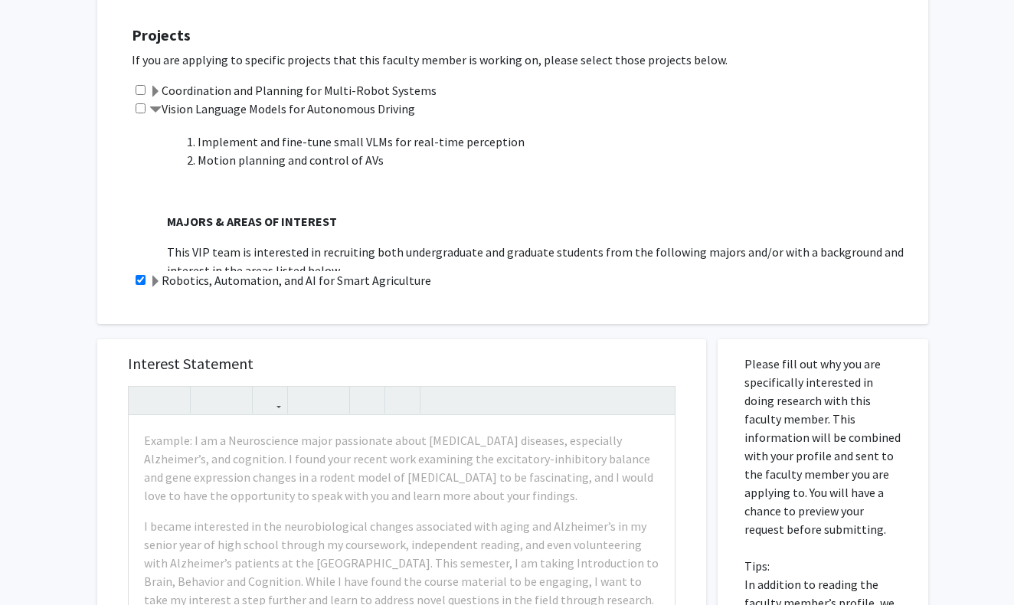
scroll to position [408, 0]
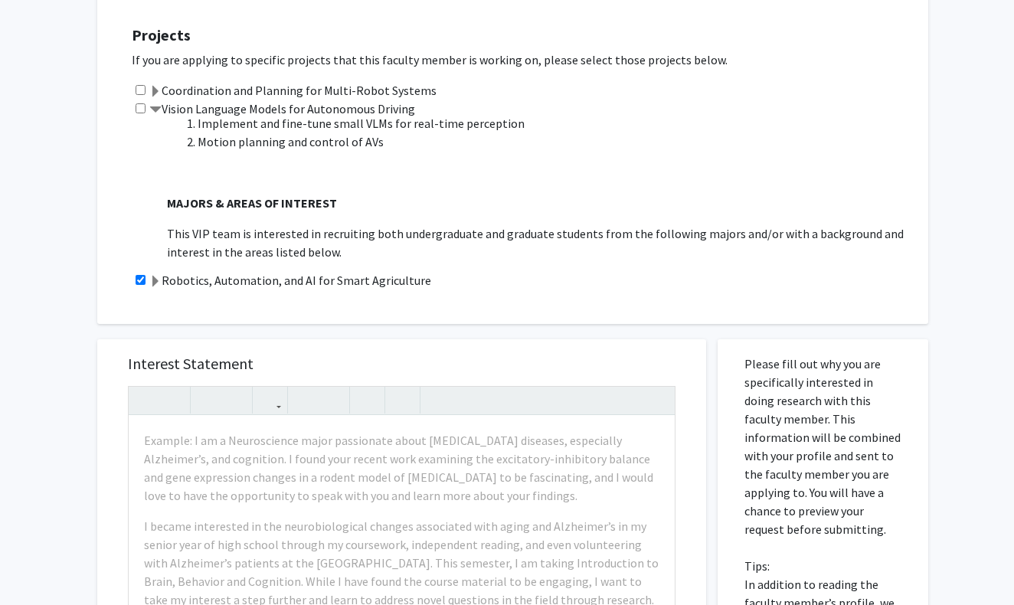
click at [160, 114] on span at bounding box center [155, 110] width 12 height 12
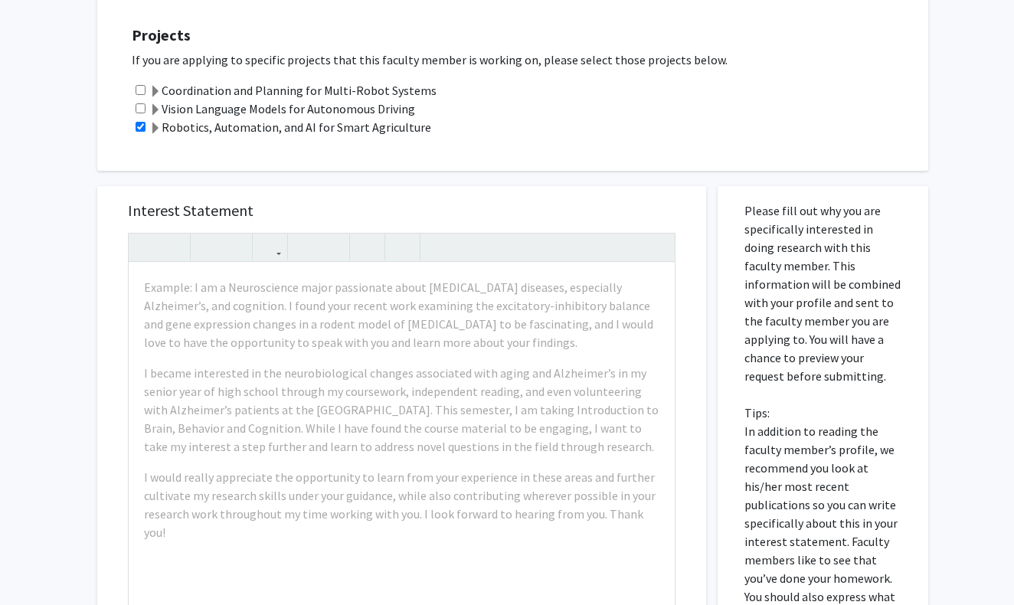
click at [146, 115] on div "Vision Language Models for Autonomous Driving" at bounding box center [522, 109] width 781 height 18
click at [143, 113] on input "checkbox" at bounding box center [141, 108] width 10 height 10
checkbox input "true"
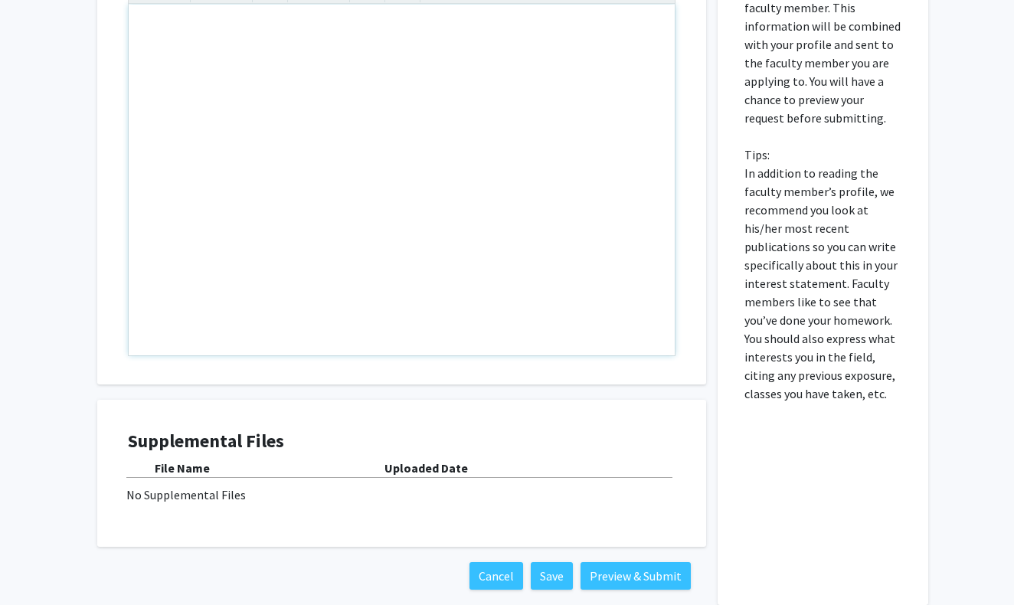
scroll to position [548, 0]
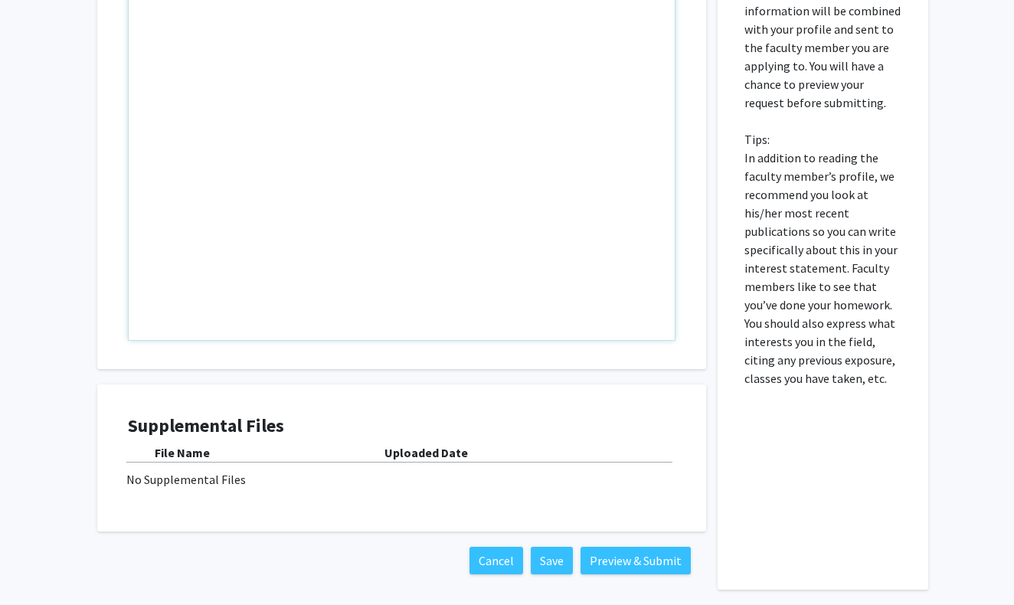
click at [362, 476] on div "No Supplemental Files" at bounding box center [401, 479] width 551 height 18
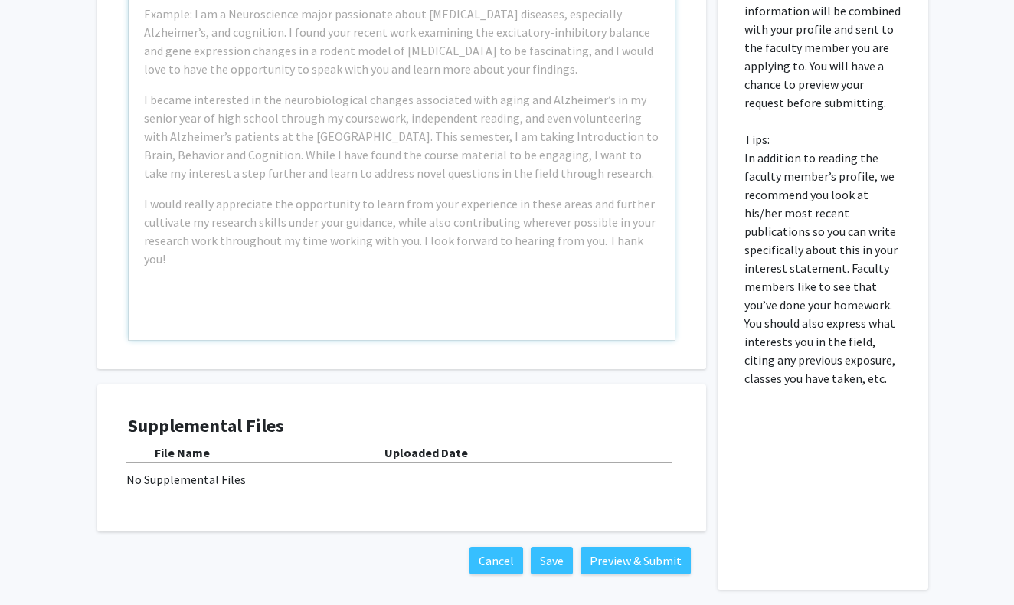
click at [257, 451] on div "File Name" at bounding box center [270, 452] width 230 height 18
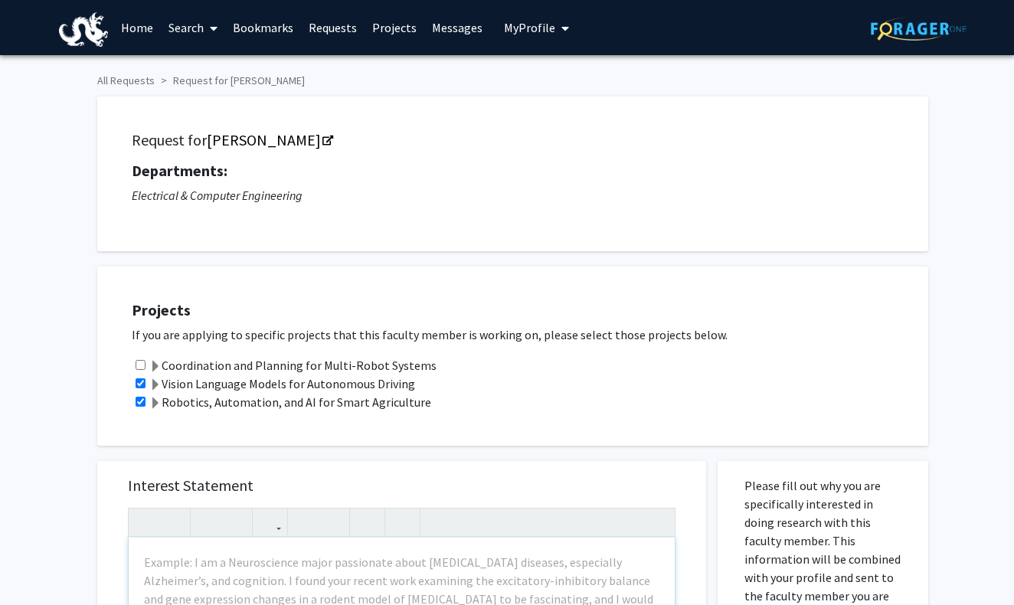
scroll to position [0, 0]
click at [322, 142] on icon "Opens in a new tab" at bounding box center [327, 141] width 11 height 10
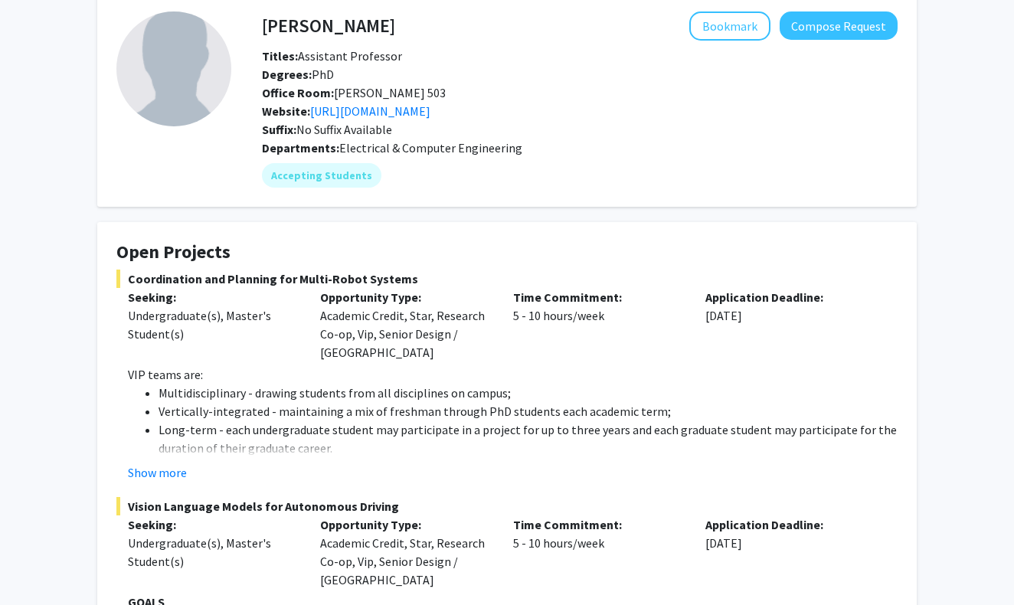
scroll to position [77, 0]
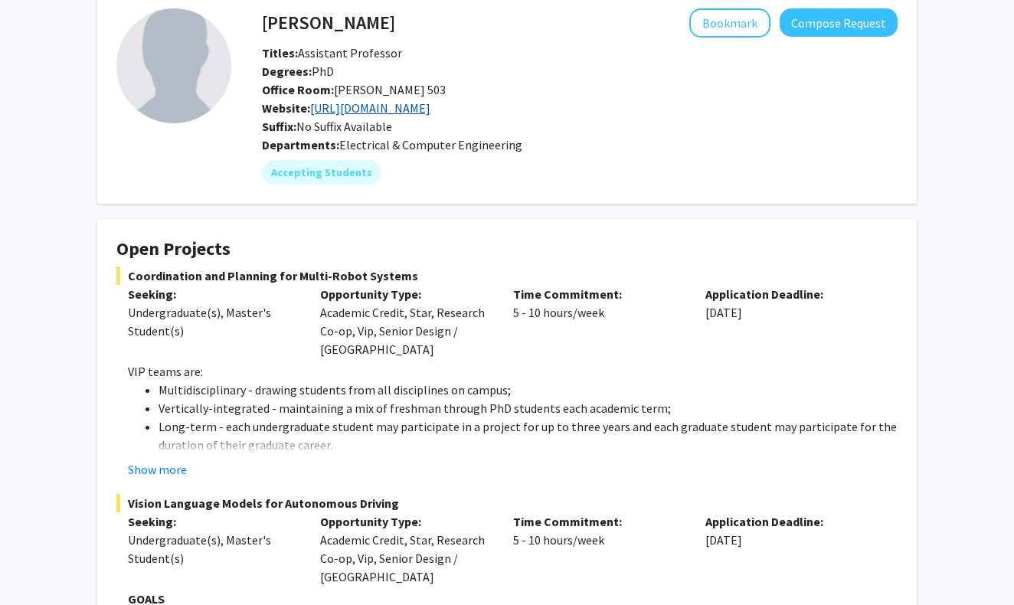
click at [352, 111] on link "[URL][DOMAIN_NAME]" at bounding box center [370, 107] width 120 height 15
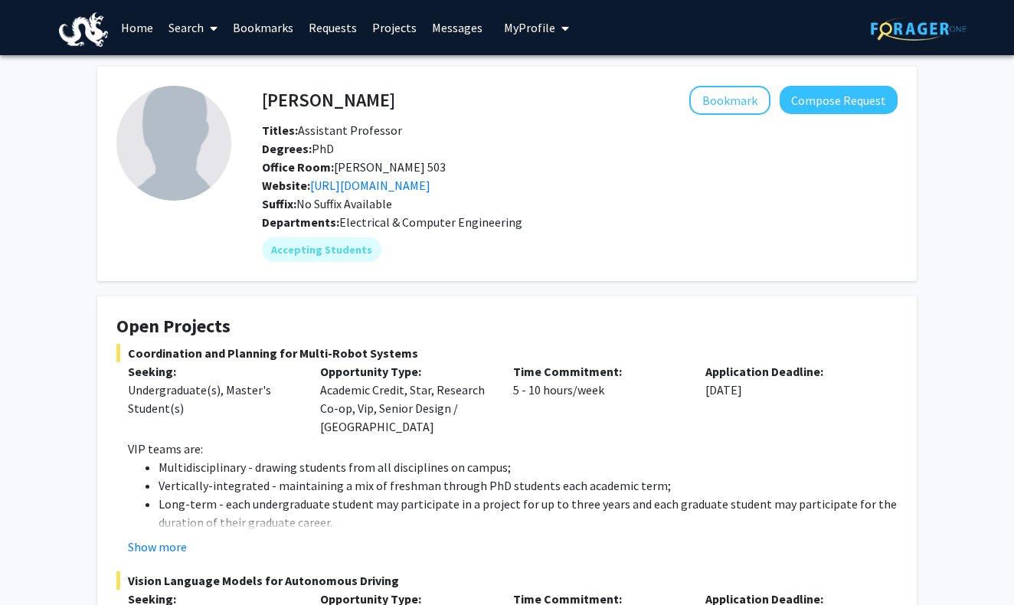
scroll to position [0, 0]
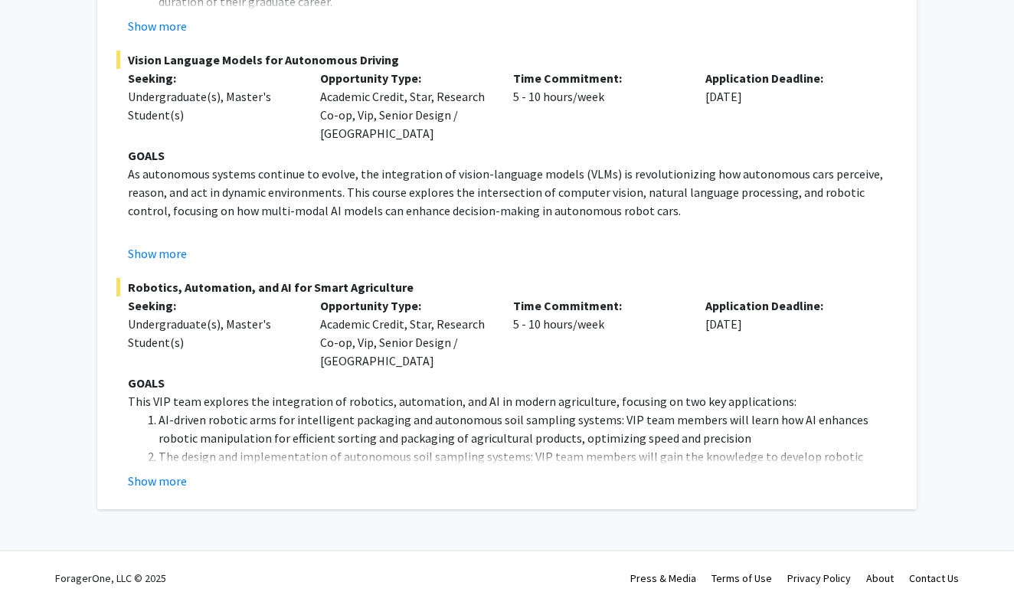
click at [162, 490] on fg-card "Open Projects Coordination and Planning for Multi-Robot Systems Seeking: Underg…" at bounding box center [506, 143] width 819 height 734
click at [168, 479] on button "Show more" at bounding box center [157, 481] width 59 height 18
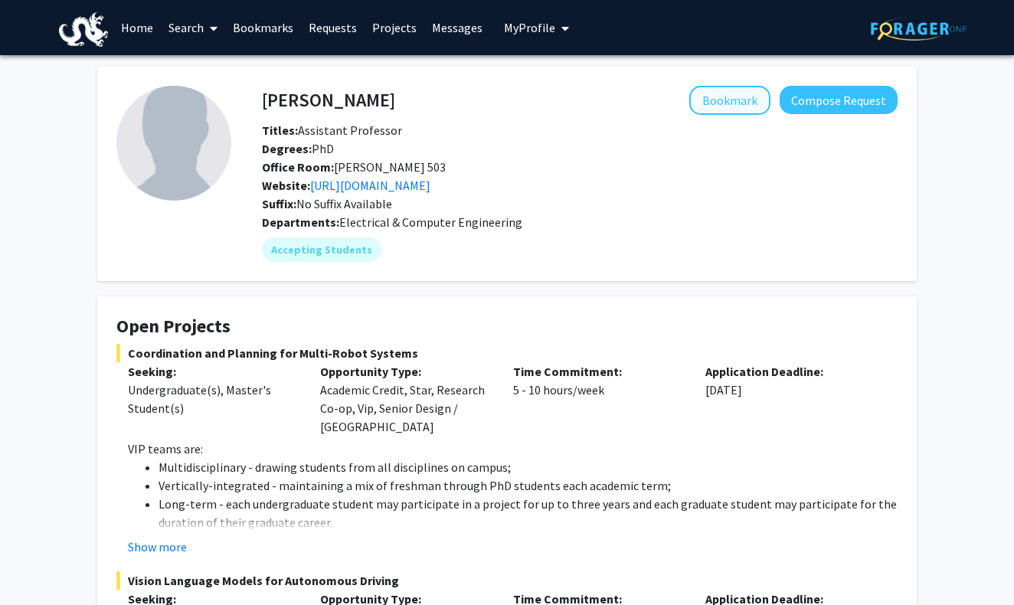
click at [743, 110] on button "Bookmark" at bounding box center [729, 100] width 81 height 29
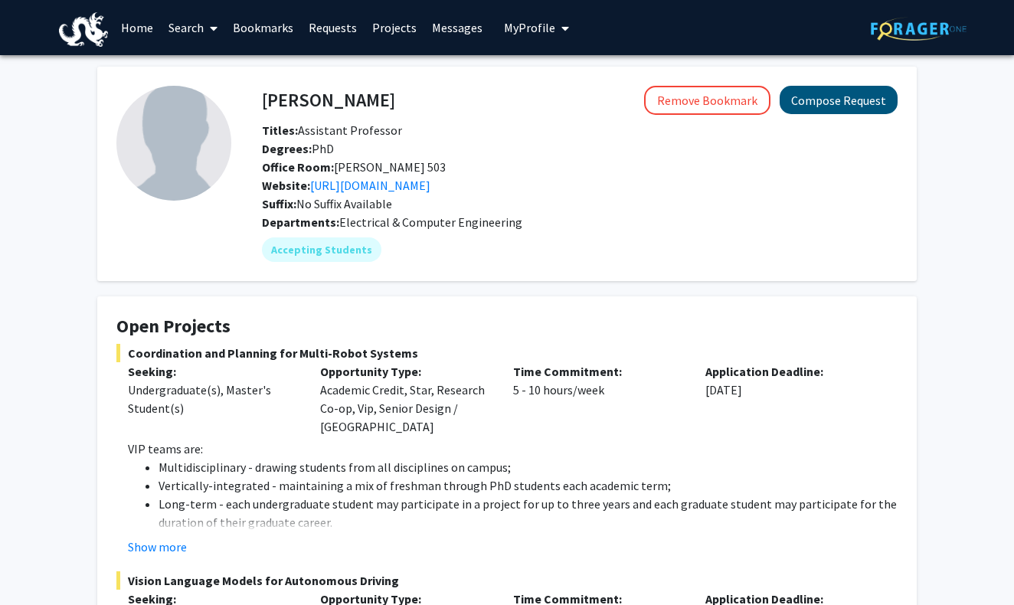
scroll to position [-1, 0]
click at [819, 114] on button "Compose Request" at bounding box center [839, 100] width 118 height 28
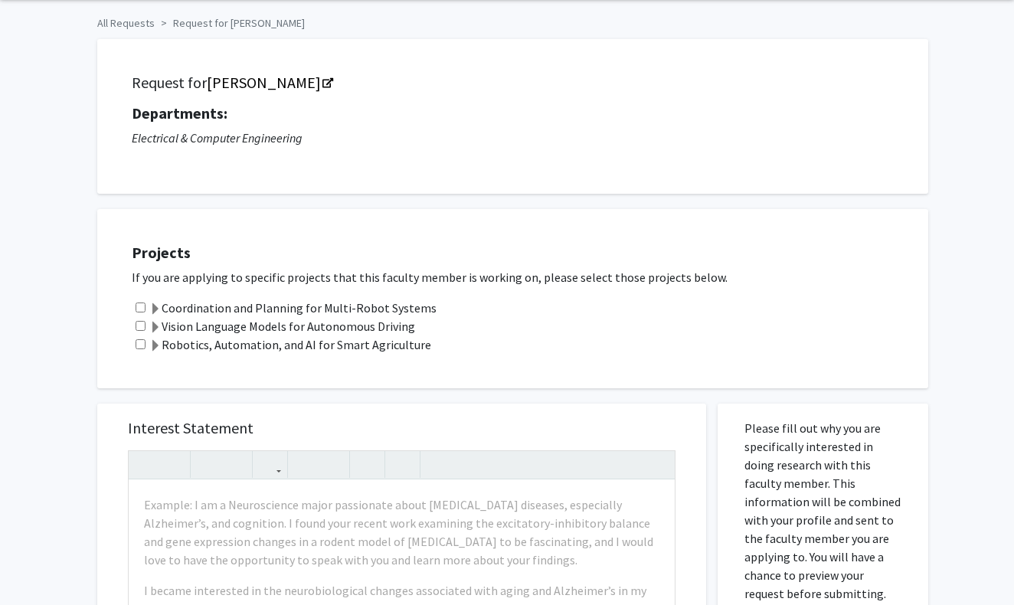
scroll to position [103, 0]
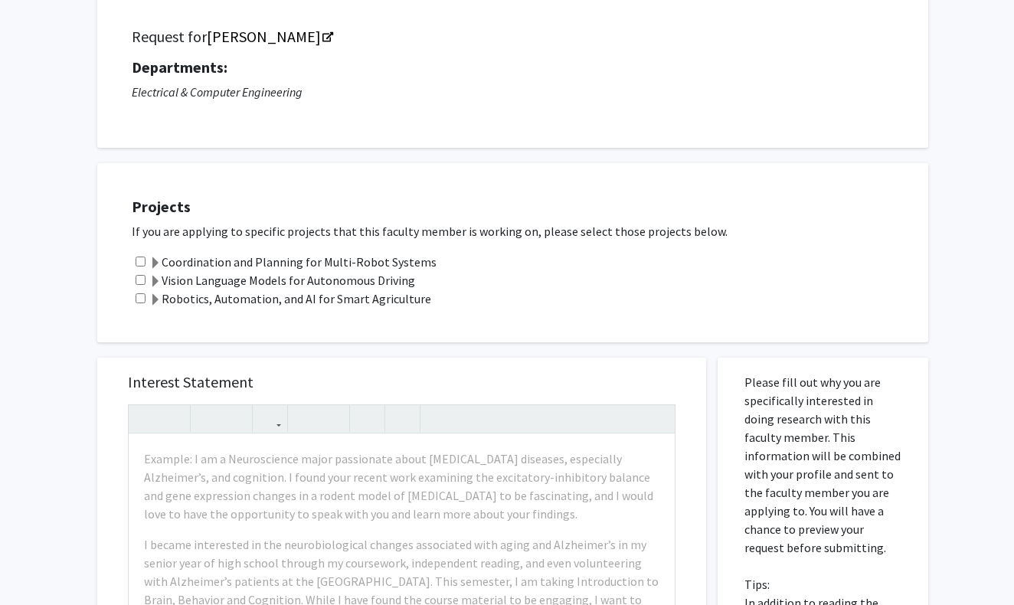
click at [139, 280] on input "checkbox" at bounding box center [141, 280] width 10 height 10
checkbox input "true"
click at [139, 299] on input "checkbox" at bounding box center [141, 298] width 10 height 10
checkbox input "true"
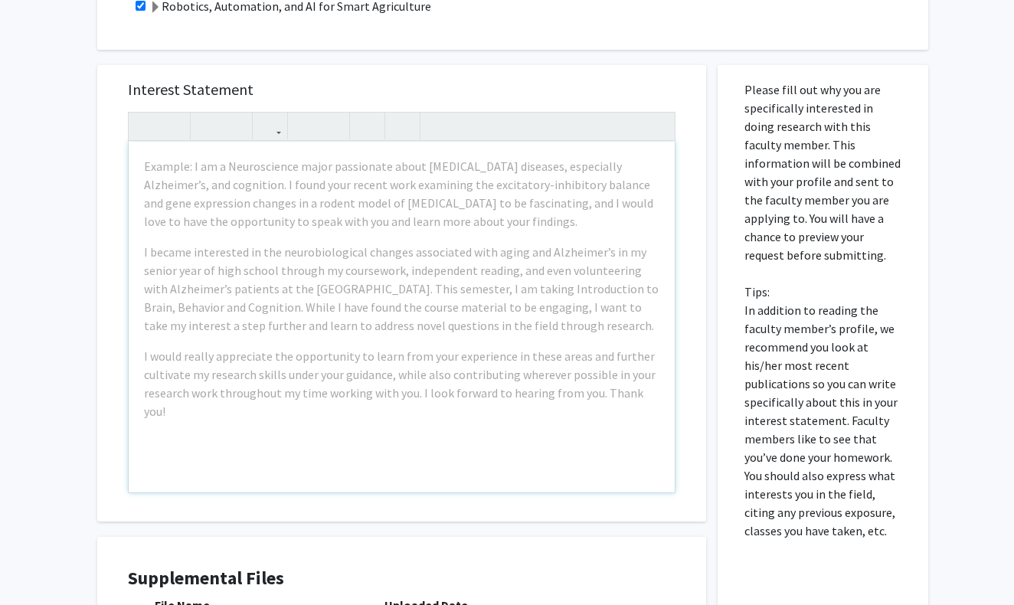
scroll to position [392, 0]
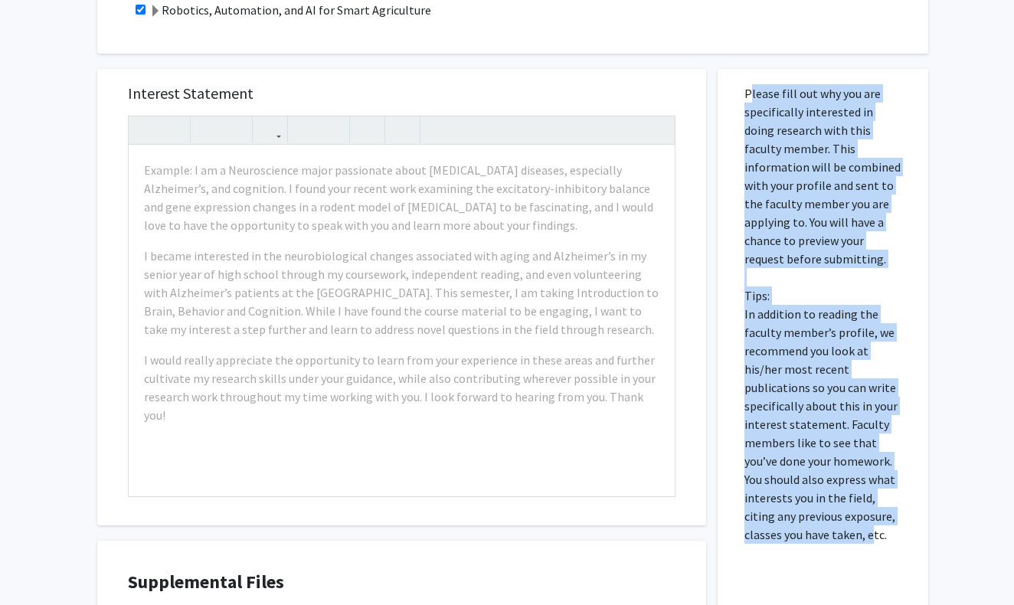
drag, startPoint x: 746, startPoint y: 93, endPoint x: 835, endPoint y: 541, distance: 456.7
click at [835, 541] on p "Please fill out why you are specifically interested in doing research with this…" at bounding box center [822, 313] width 157 height 459
copy p "Please fill out why you are specifically interested in doing research with this…"
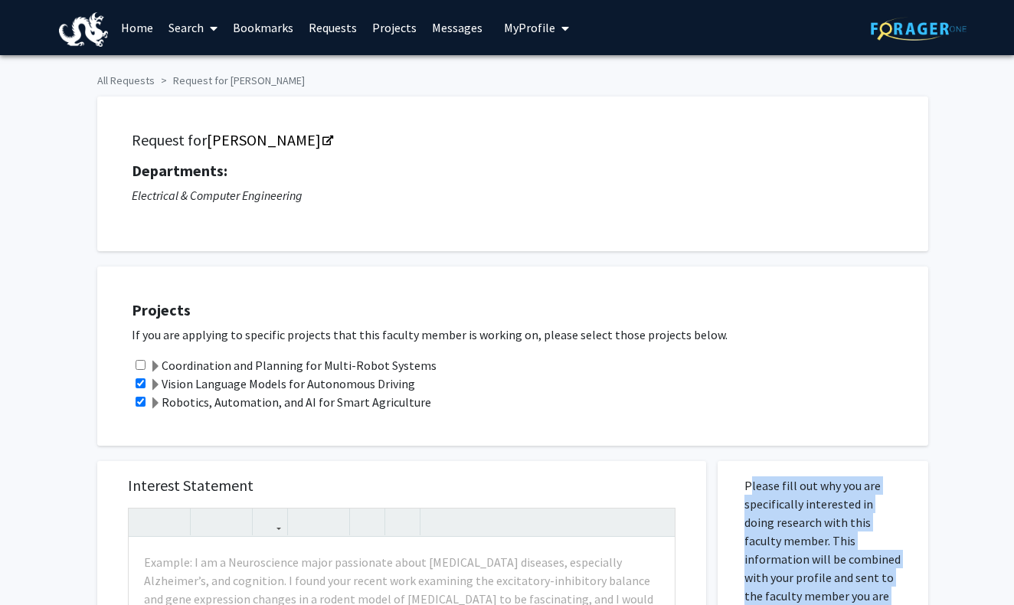
scroll to position [0, 0]
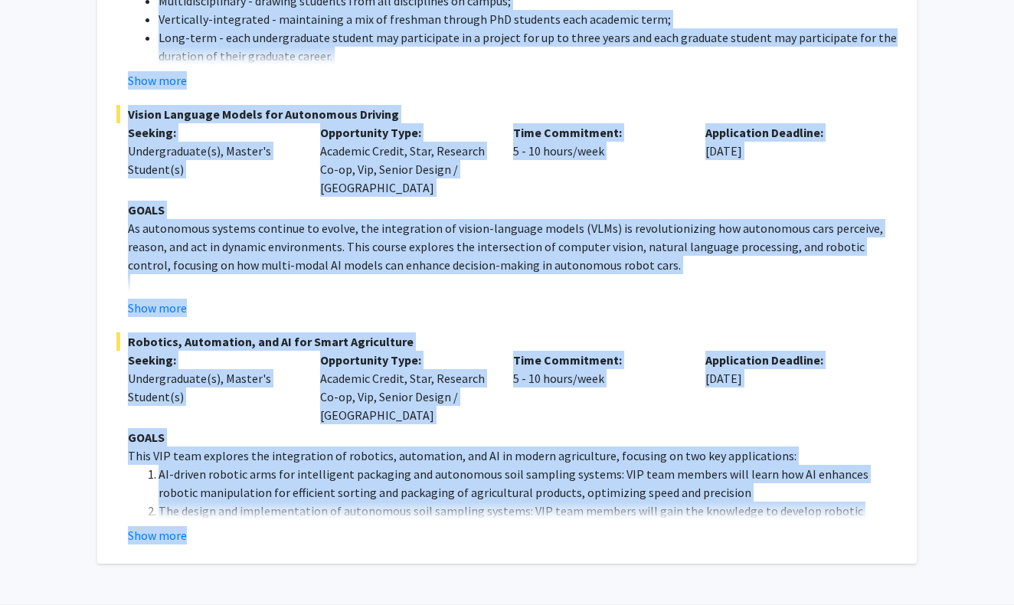
scroll to position [522, 0]
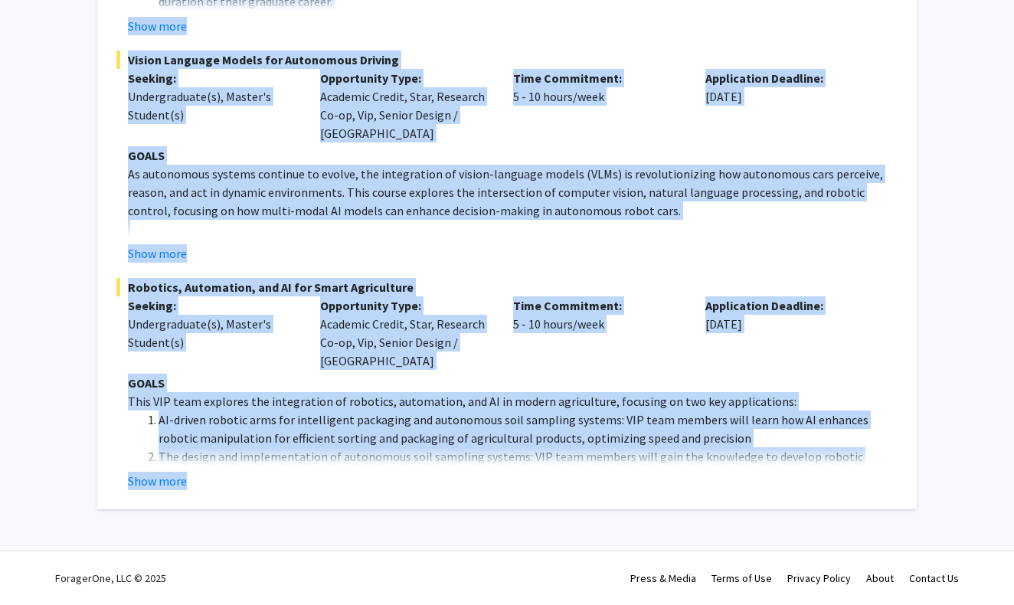
drag, startPoint x: 133, startPoint y: 215, endPoint x: 278, endPoint y: 661, distance: 468.6
click at [175, 480] on button "Show more" at bounding box center [157, 481] width 59 height 18
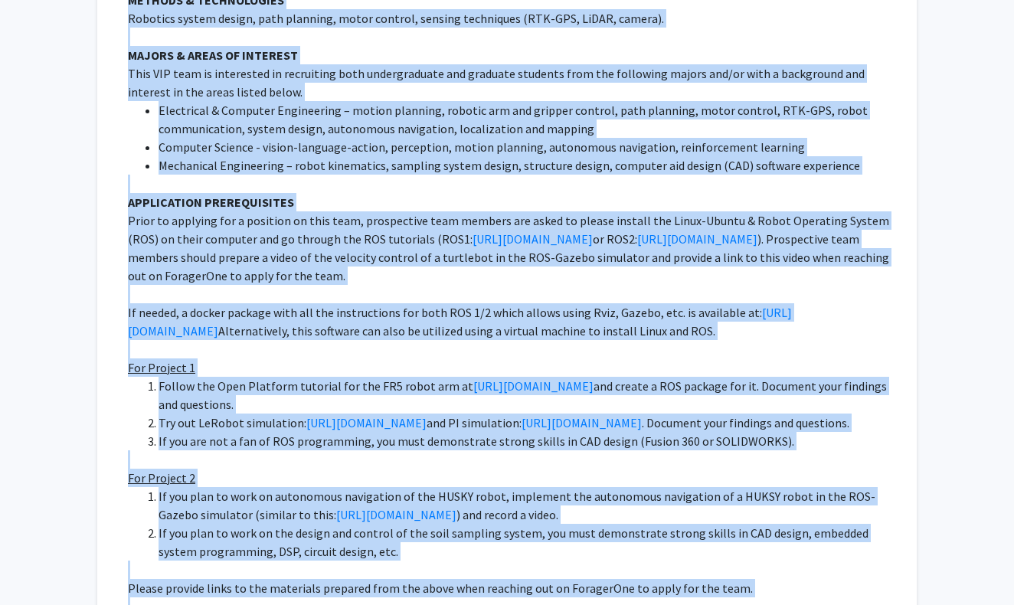
scroll to position [1874, 0]
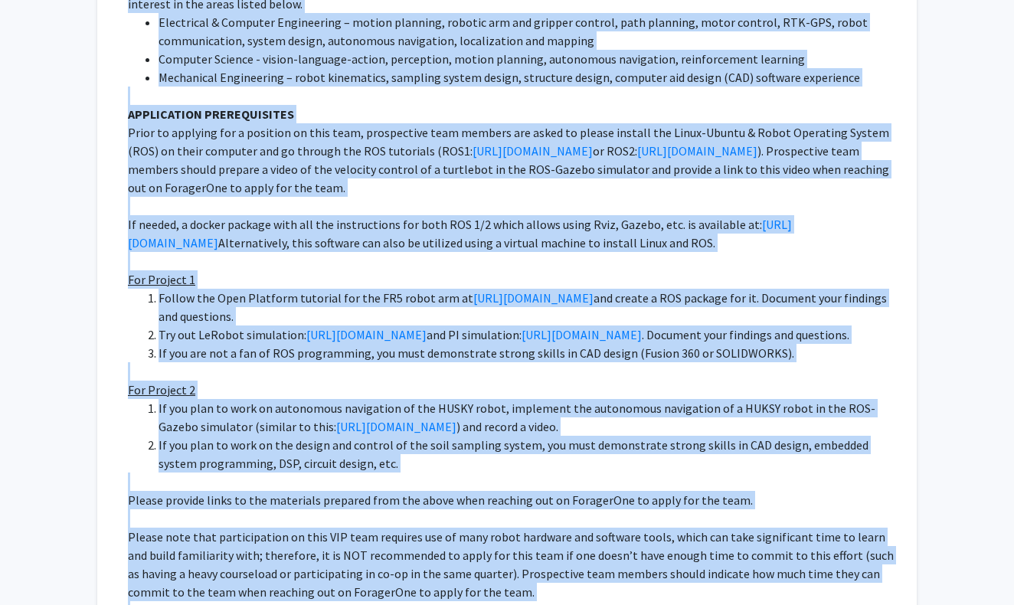
copy fg-card "pen Projects Coordination and Planning for Multi-Robot Systems Seeking: Undergr…"
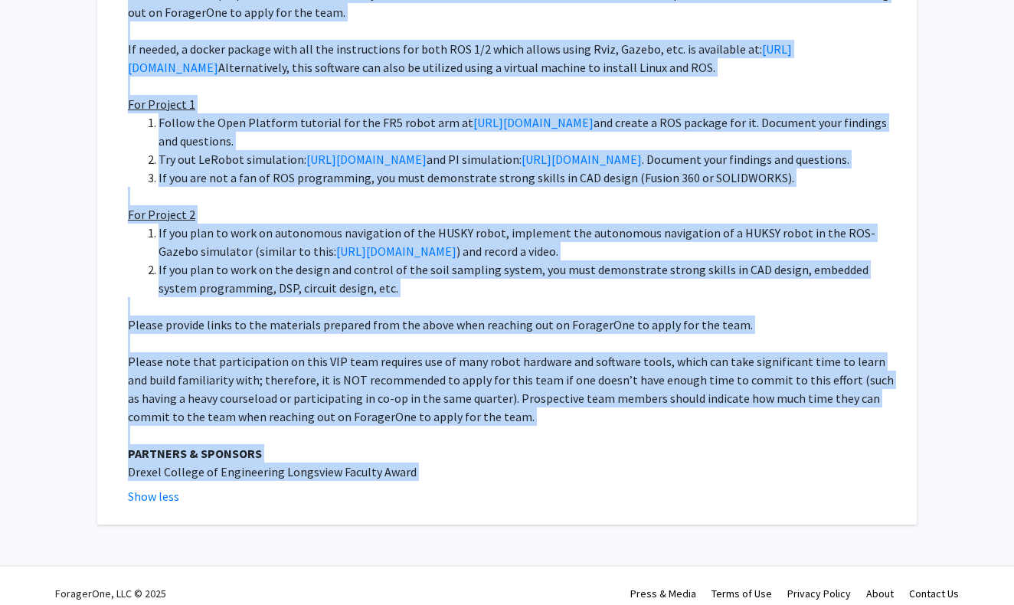
scroll to position [2048, 0]
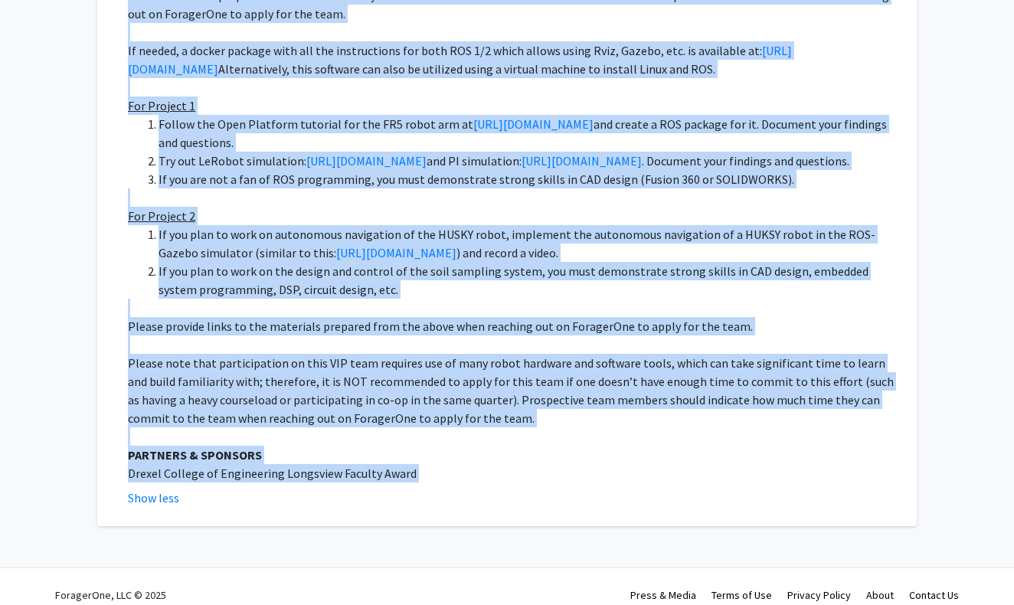
click at [299, 188] on p at bounding box center [513, 197] width 770 height 18
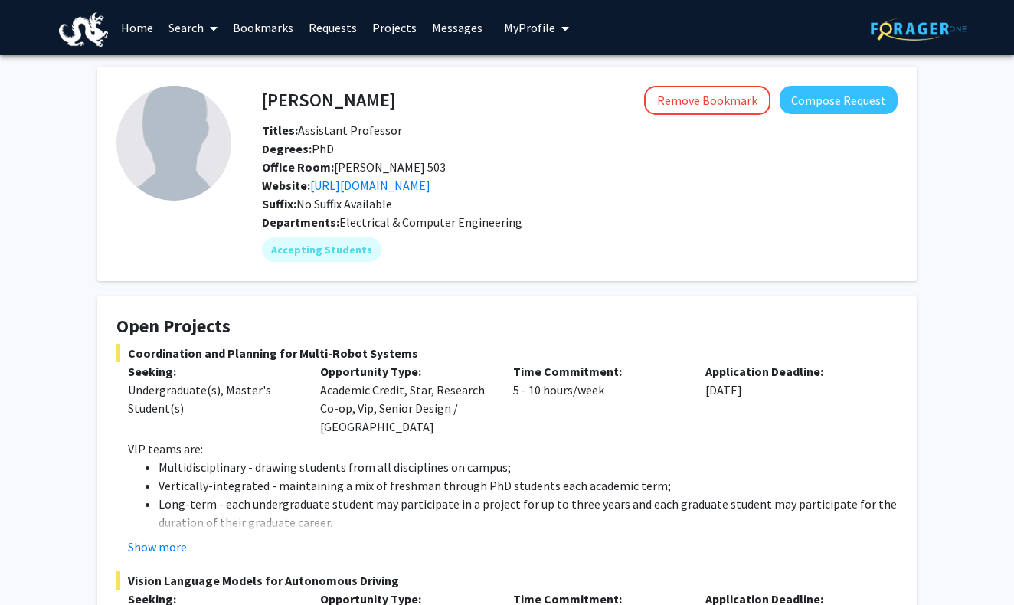
scroll to position [0, 0]
click at [820, 119] on div "Lifeng Zhou Remove Bookmark Compose Request Titles: Assistant Professor Degrees…" at bounding box center [579, 149] width 659 height 127
click at [825, 100] on button "Compose Request" at bounding box center [839, 100] width 118 height 28
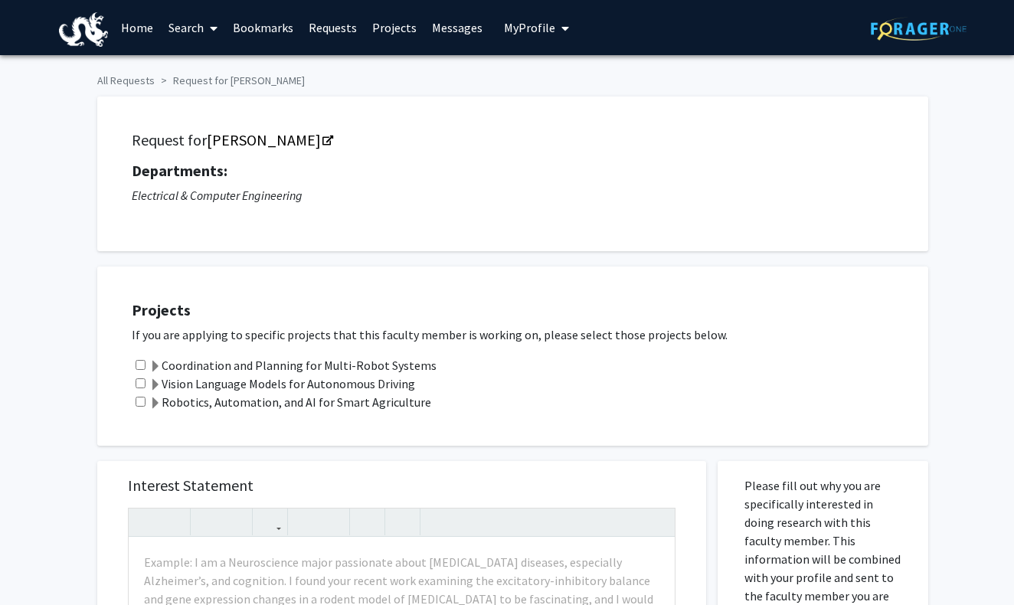
click at [139, 403] on input "checkbox" at bounding box center [141, 402] width 10 height 10
checkbox input "true"
click at [158, 405] on span at bounding box center [155, 403] width 12 height 12
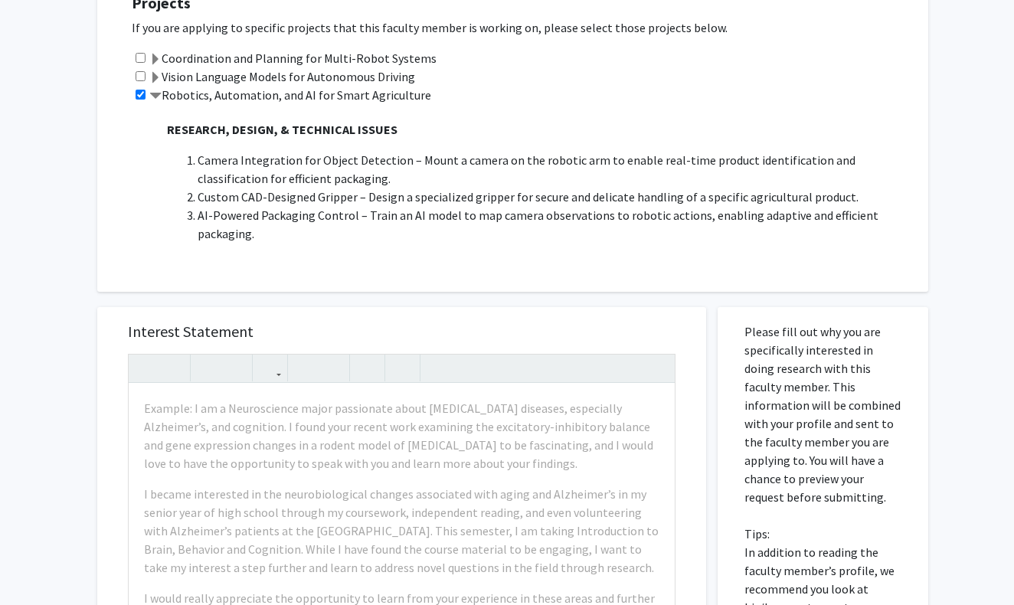
scroll to position [578, 0]
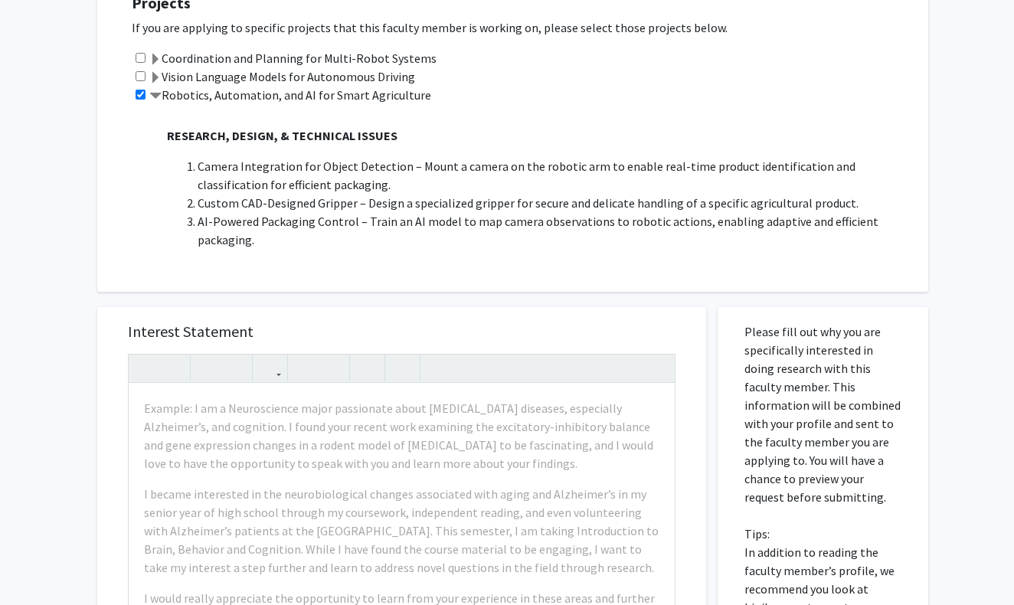
click at [156, 79] on span at bounding box center [155, 78] width 12 height 12
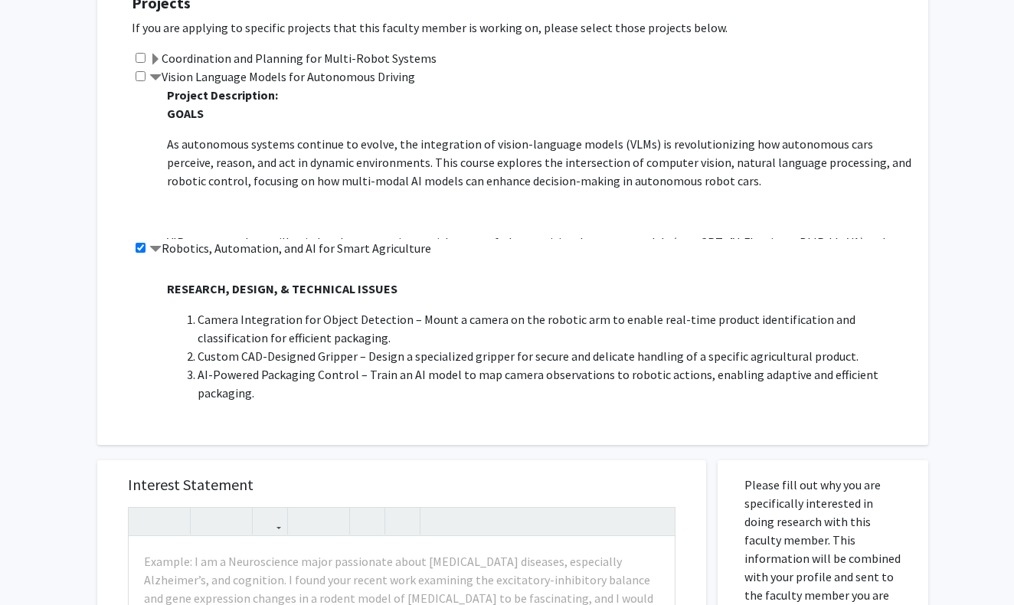
click at [143, 79] on input "checkbox" at bounding box center [141, 76] width 10 height 10
checkbox input "true"
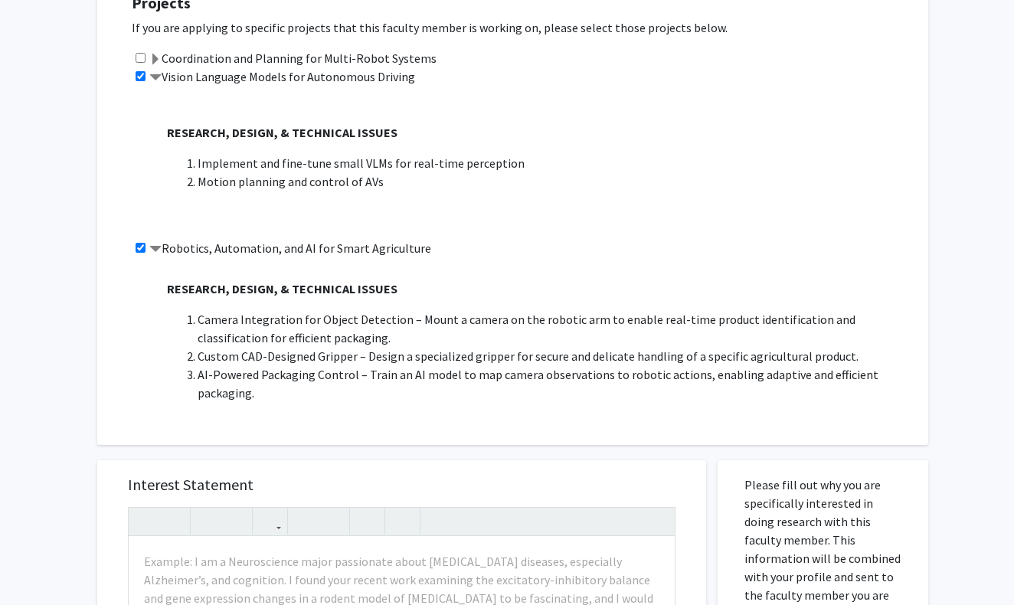
scroll to position [374, 0]
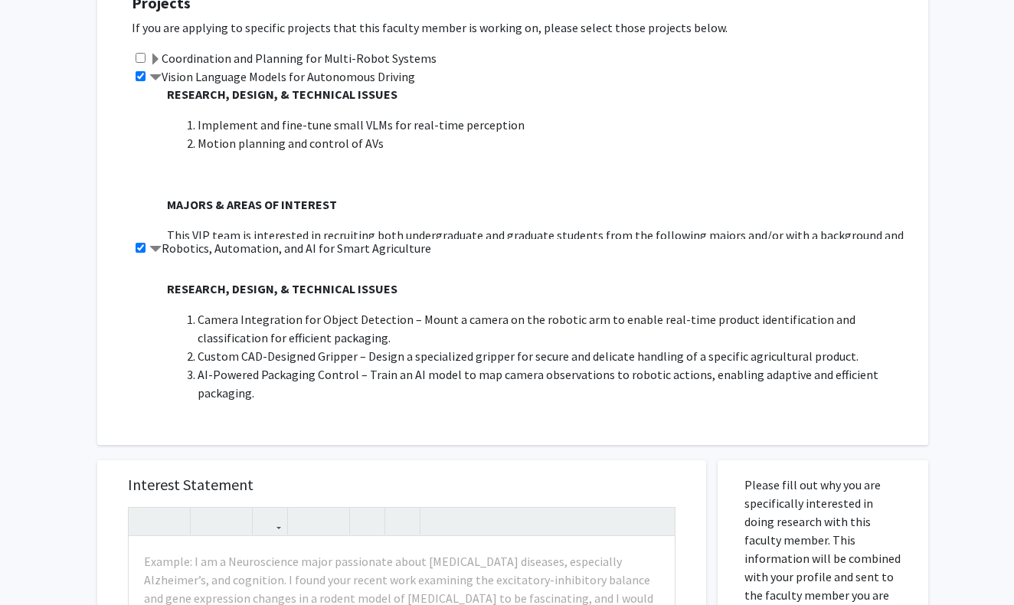
click at [153, 77] on span at bounding box center [155, 78] width 12 height 12
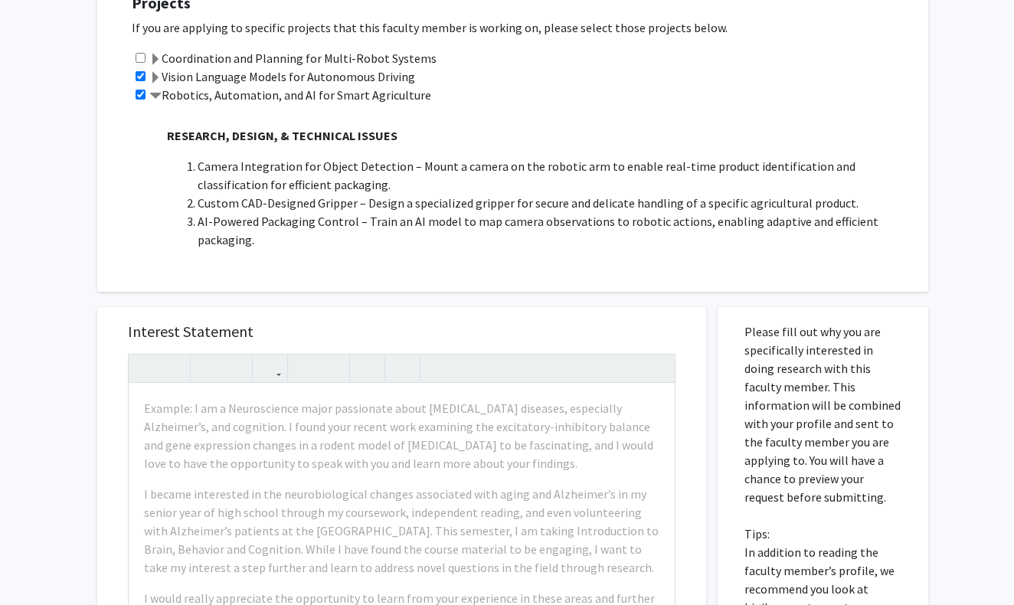
click at [151, 98] on span at bounding box center [155, 96] width 12 height 12
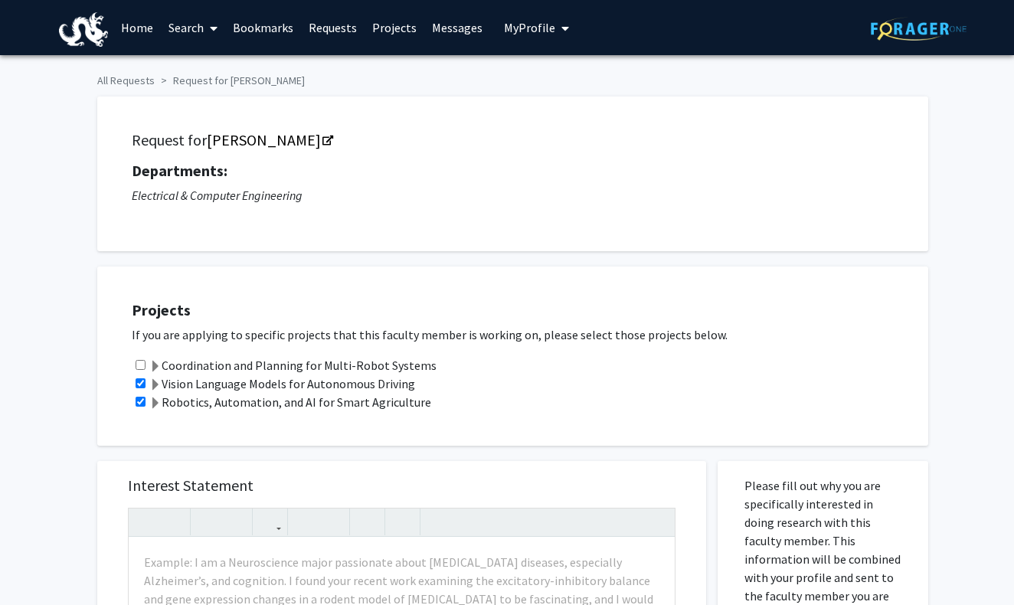
scroll to position [0, 0]
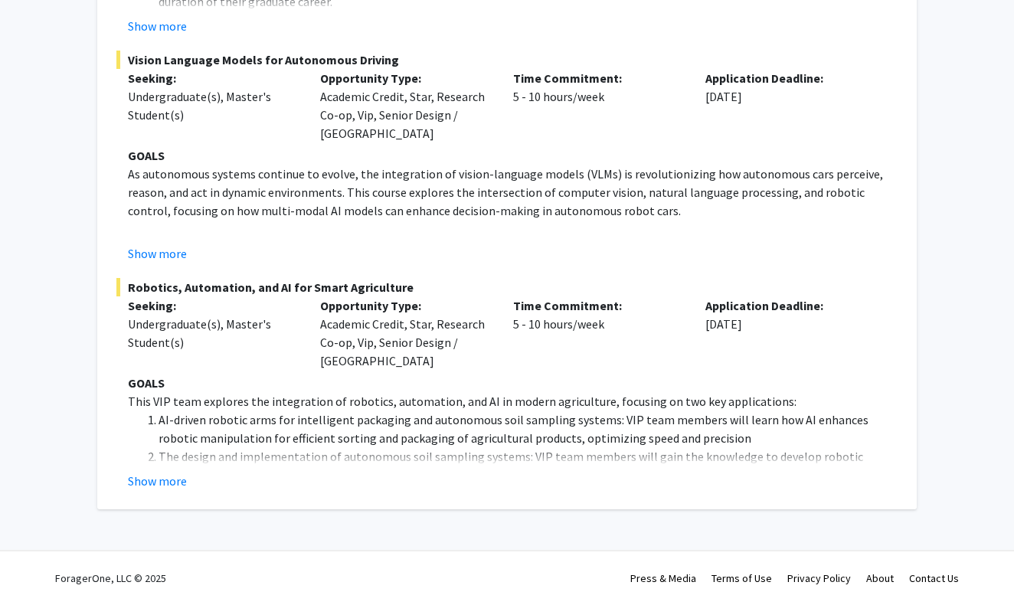
scroll to position [522, 0]
click at [163, 479] on button "Show more" at bounding box center [157, 481] width 59 height 18
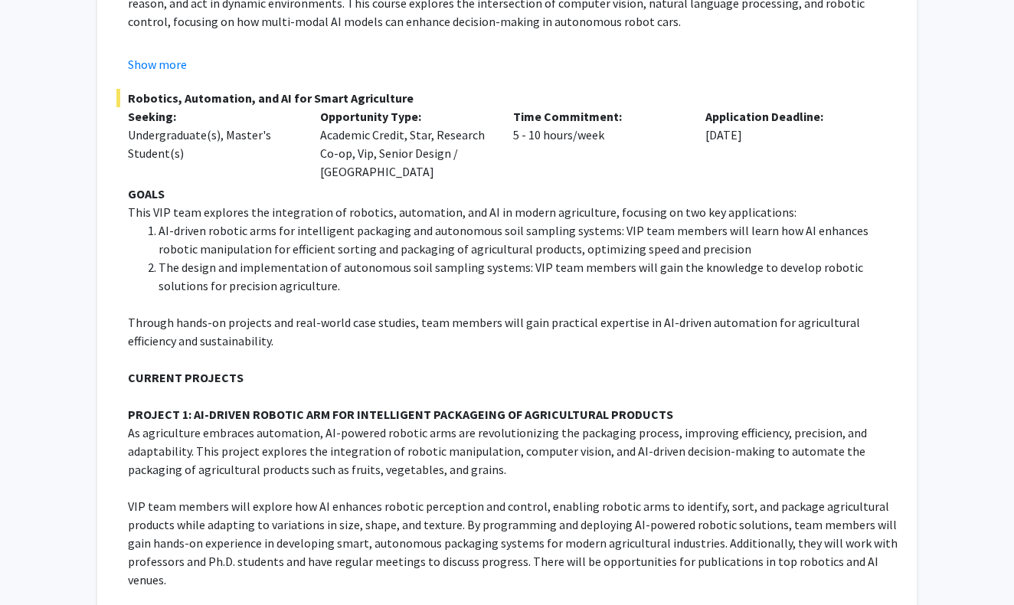
scroll to position [714, 0]
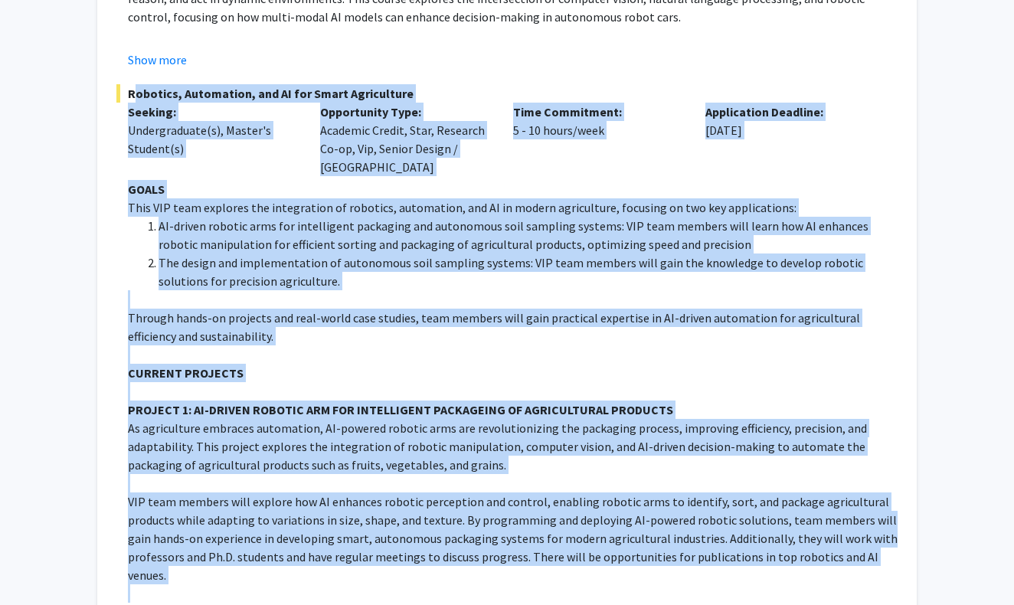
drag, startPoint x: 130, startPoint y: 96, endPoint x: 254, endPoint y: 572, distance: 491.5
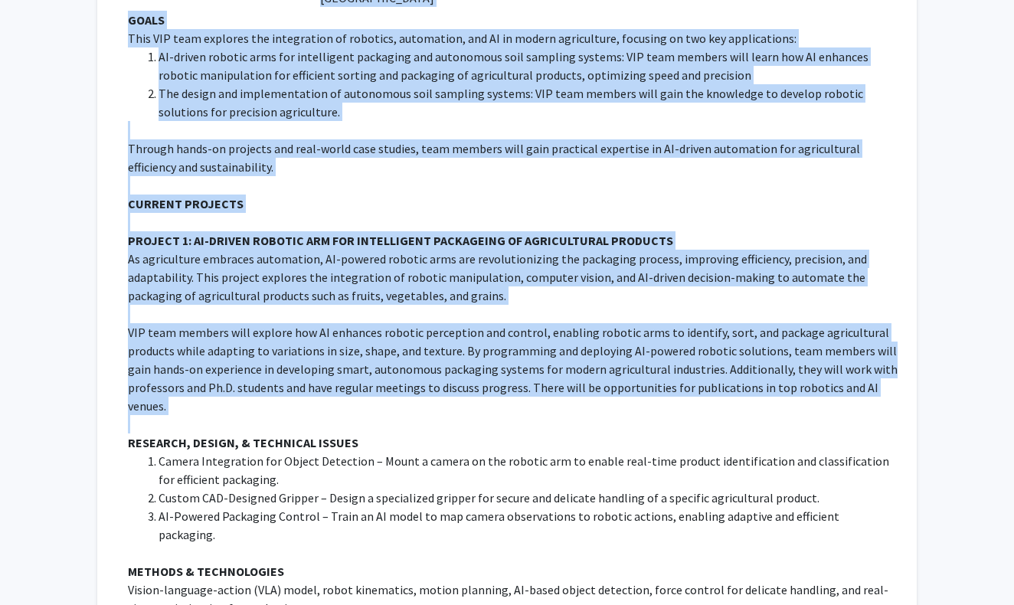
scroll to position [910, 0]
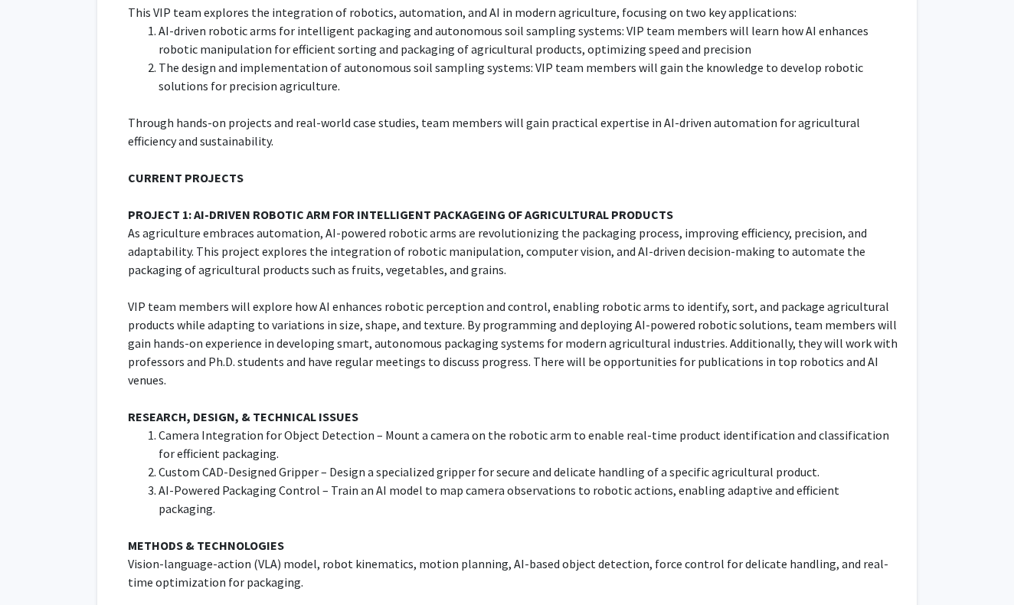
click at [244, 441] on li "Camera Integration for Object Detection – Mount a camera on the robotic arm to …" at bounding box center [528, 444] width 739 height 37
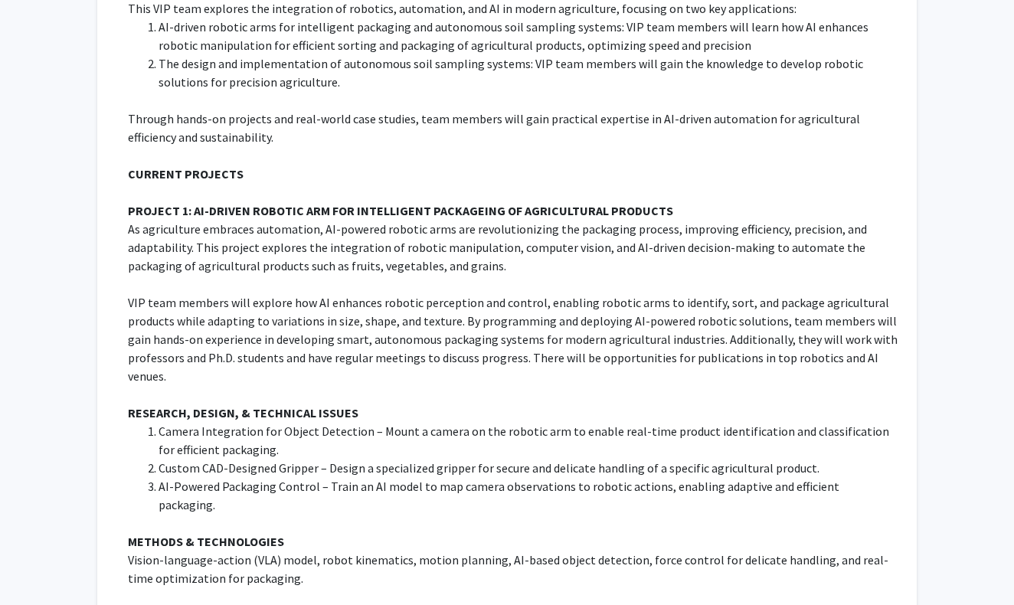
scroll to position [675, 0]
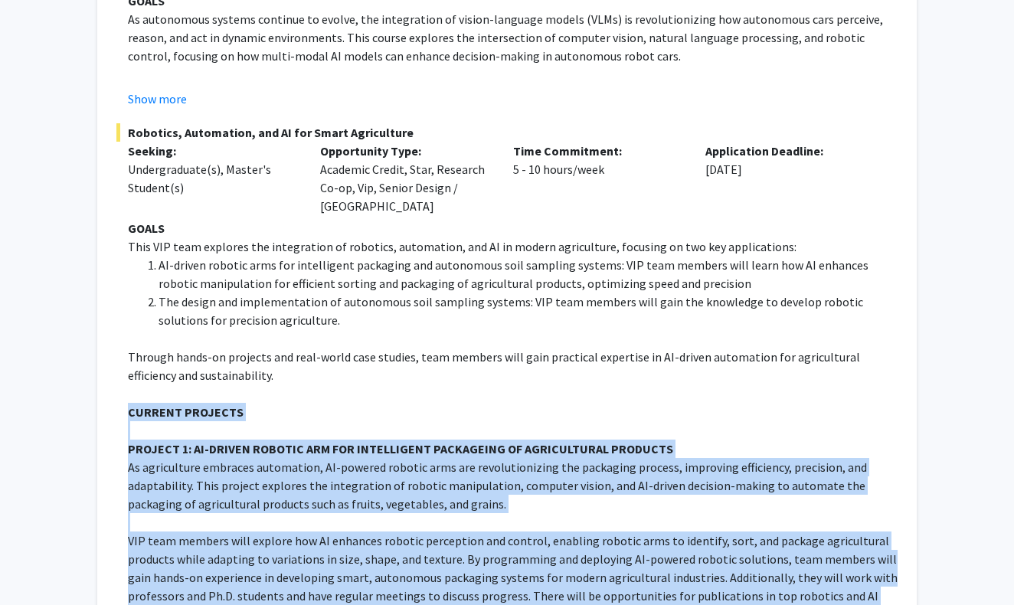
drag, startPoint x: 349, startPoint y: 542, endPoint x: 113, endPoint y: 415, distance: 267.9
copy div "CURRENT PROJECTS PROJECT 1: AI-DRIVEN ROBOTIC ARM FOR INTELLIGENT PACKAGEING OF…"
